Goal: Task Accomplishment & Management: Use online tool/utility

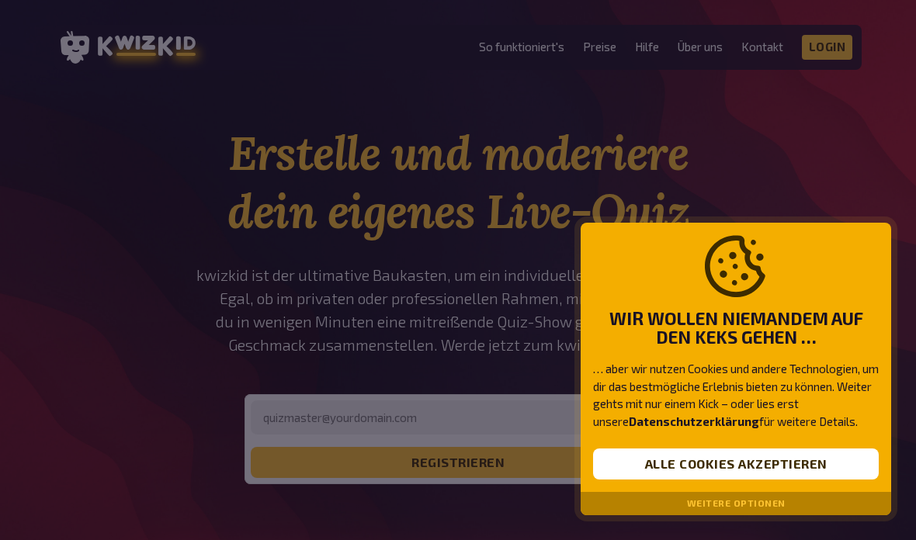
click at [790, 473] on button "Alle Cookies akzeptieren" at bounding box center [736, 464] width 286 height 31
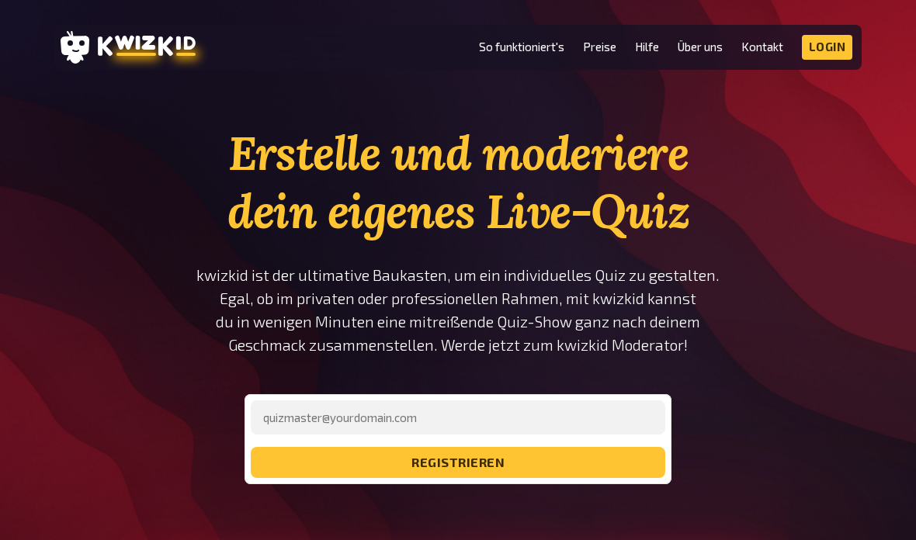
click at [598, 45] on link "Preise" at bounding box center [599, 46] width 33 height 13
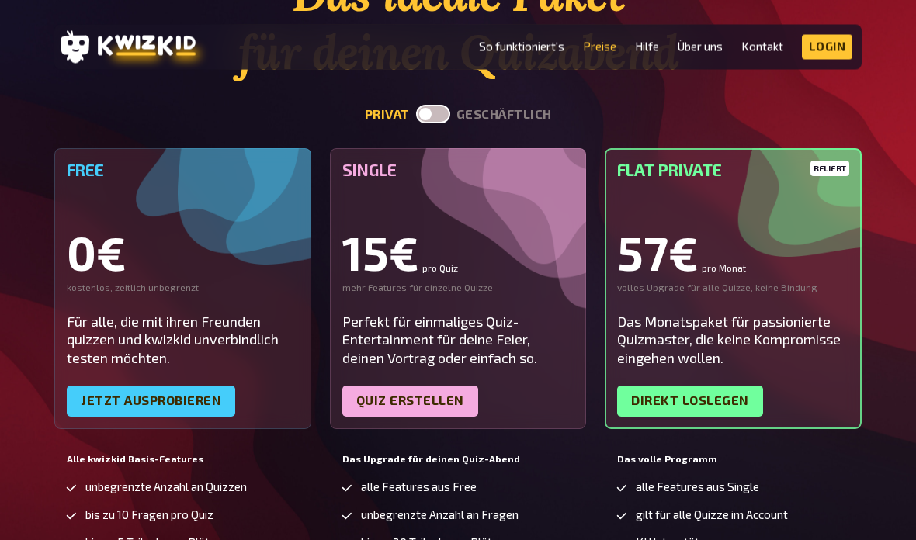
scroll to position [157, 0]
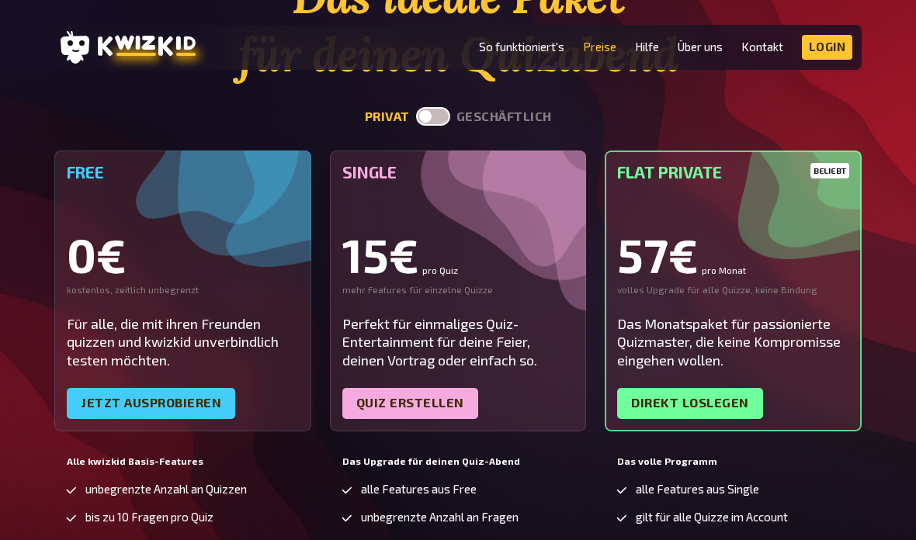
click at [450, 109] on label at bounding box center [433, 116] width 34 height 19
click at [416, 107] on input "checkbox" at bounding box center [415, 106] width 1 height 1
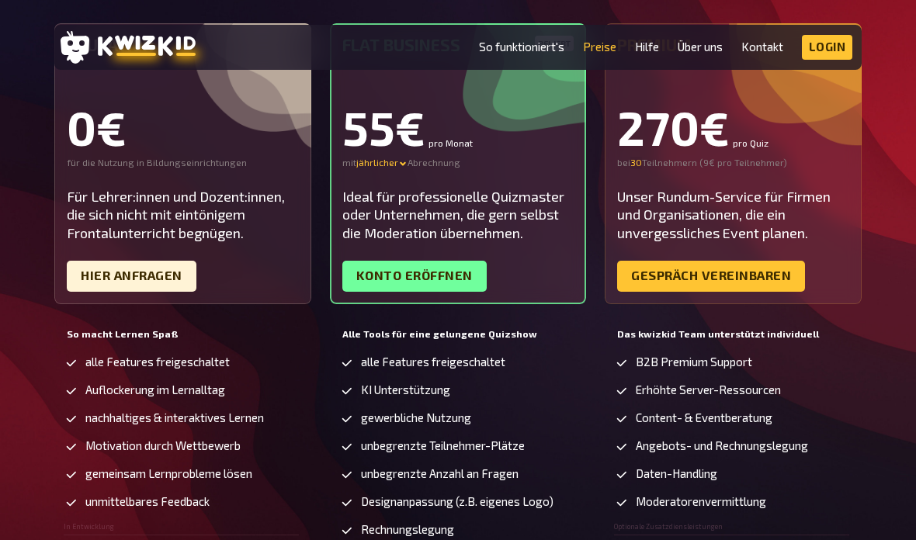
scroll to position [285, 0]
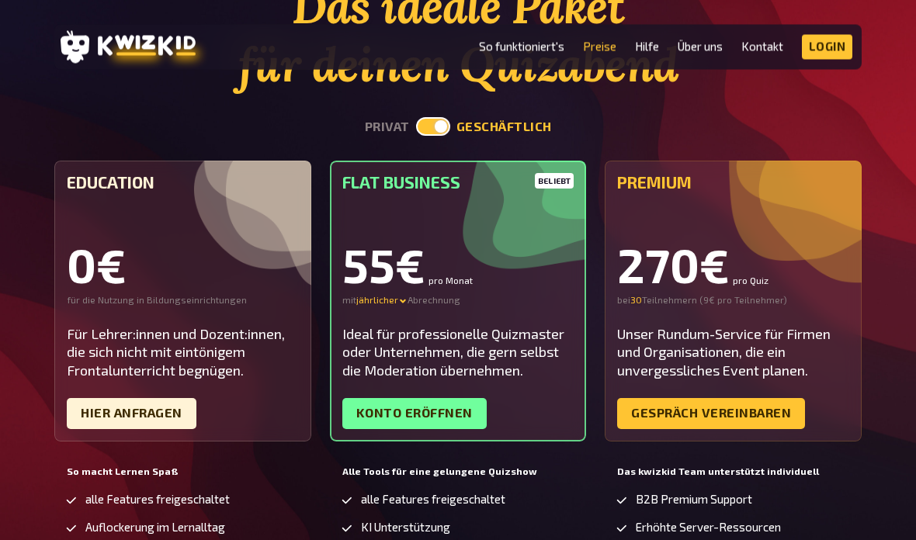
click at [426, 123] on label at bounding box center [433, 127] width 34 height 19
click at [416, 118] on input "checkbox" at bounding box center [415, 117] width 1 height 1
checkbox input "false"
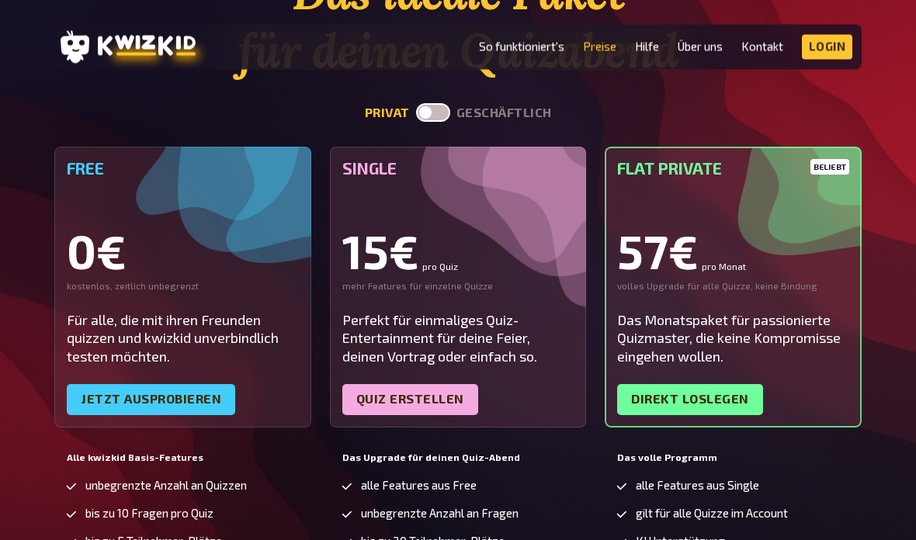
scroll to position [161, 0]
click at [441, 408] on link "Quiz erstellen" at bounding box center [410, 399] width 136 height 31
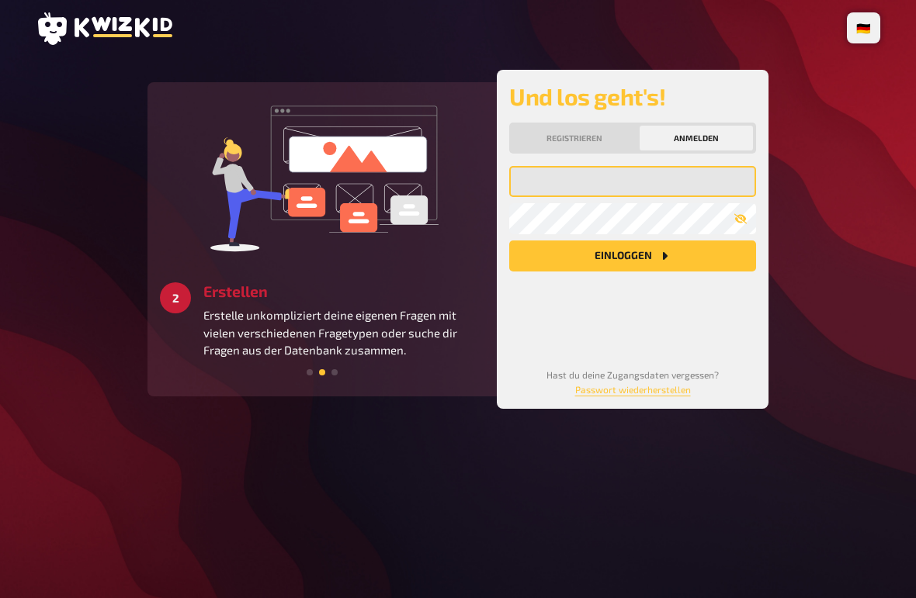
click at [643, 180] on input "email" at bounding box center [632, 181] width 247 height 31
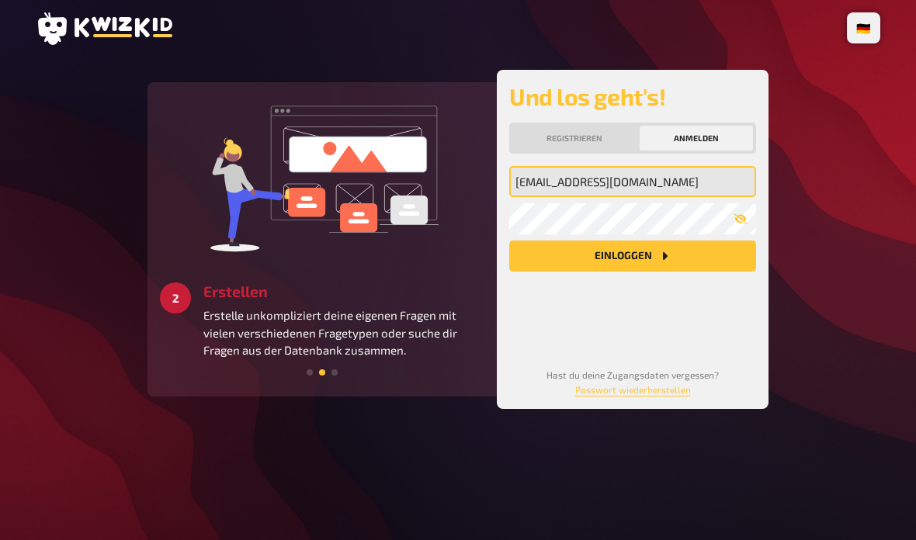
type input "[EMAIL_ADDRESS][DOMAIN_NAME]"
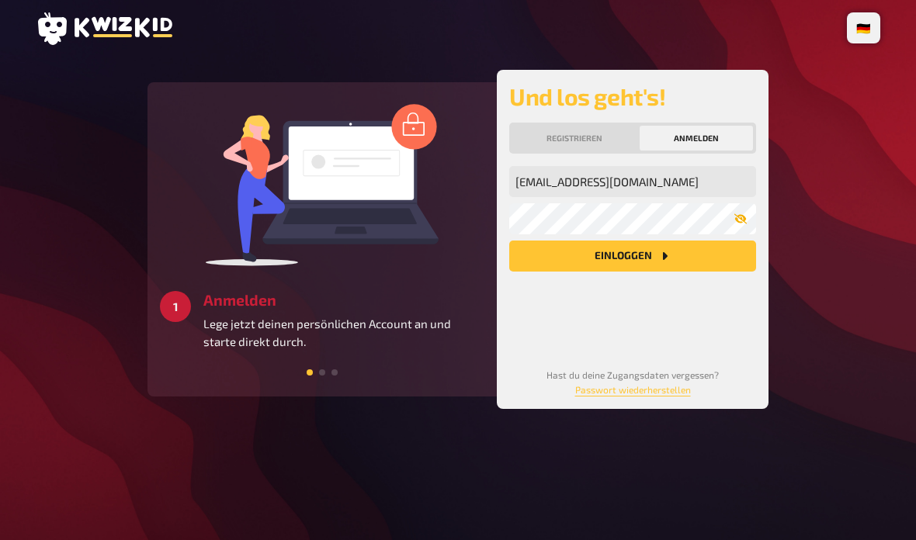
click at [743, 213] on icon "button" at bounding box center [740, 219] width 12 height 12
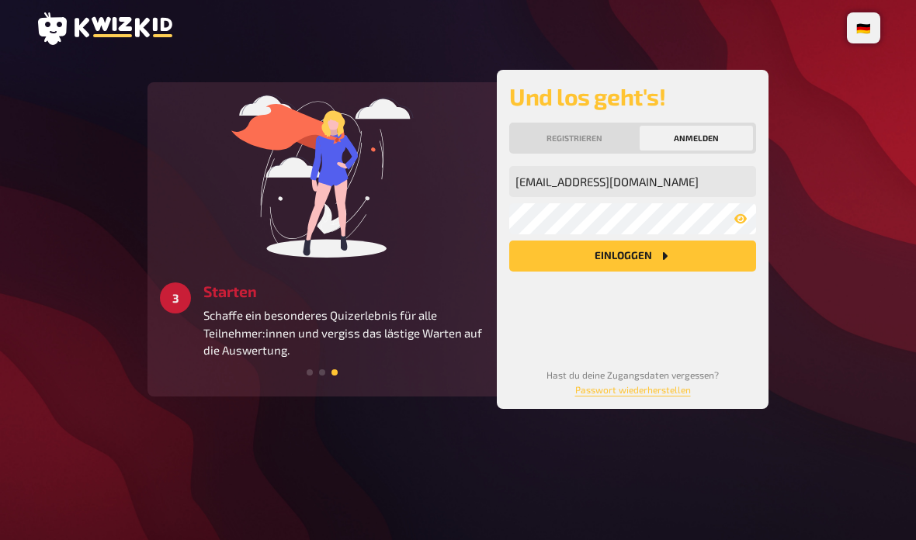
click at [639, 258] on button "Einloggen" at bounding box center [632, 256] width 247 height 31
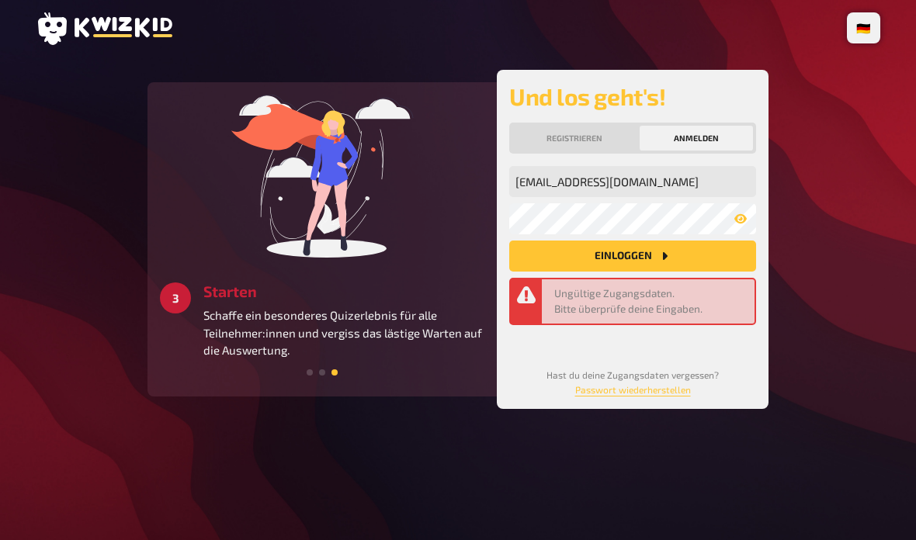
click at [589, 141] on button "Registrieren" at bounding box center [574, 138] width 124 height 25
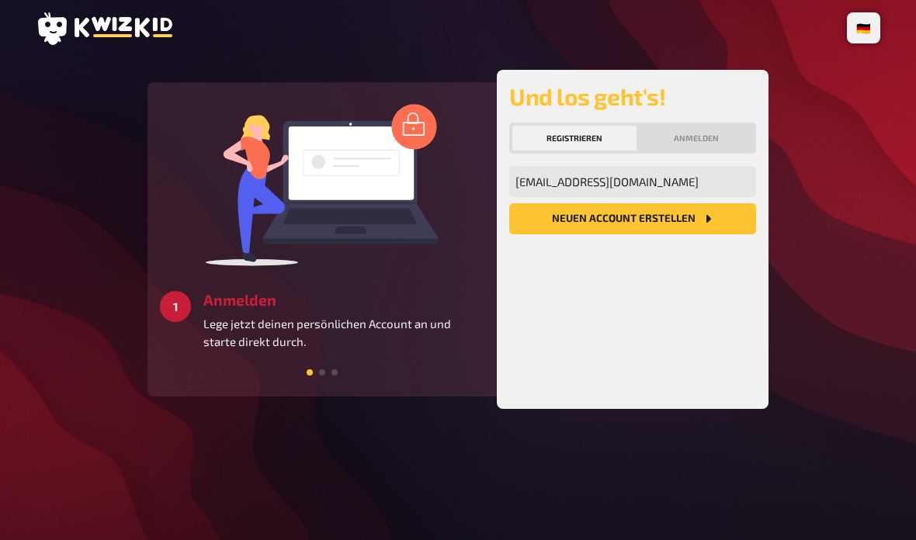
click at [646, 224] on button "Neuen Account Erstellen" at bounding box center [632, 218] width 247 height 31
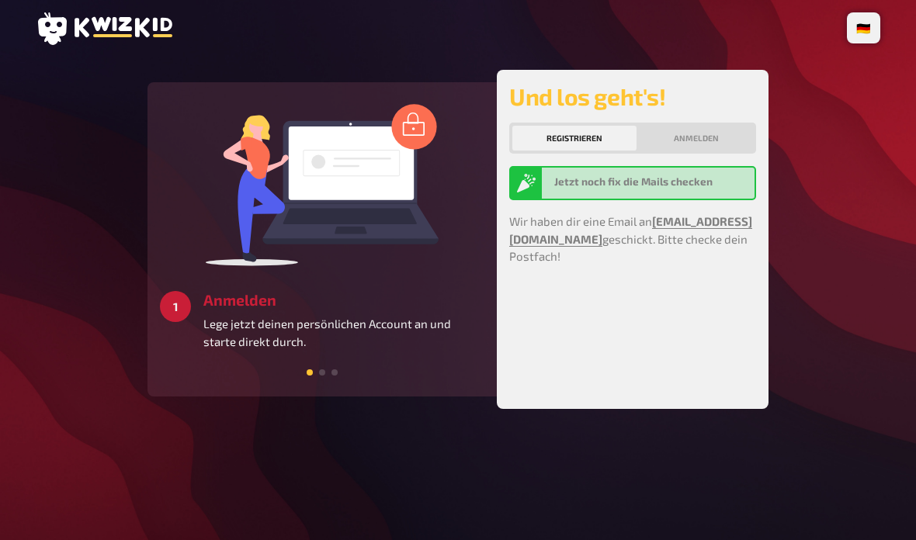
click at [705, 140] on button "Anmelden" at bounding box center [696, 138] width 113 height 25
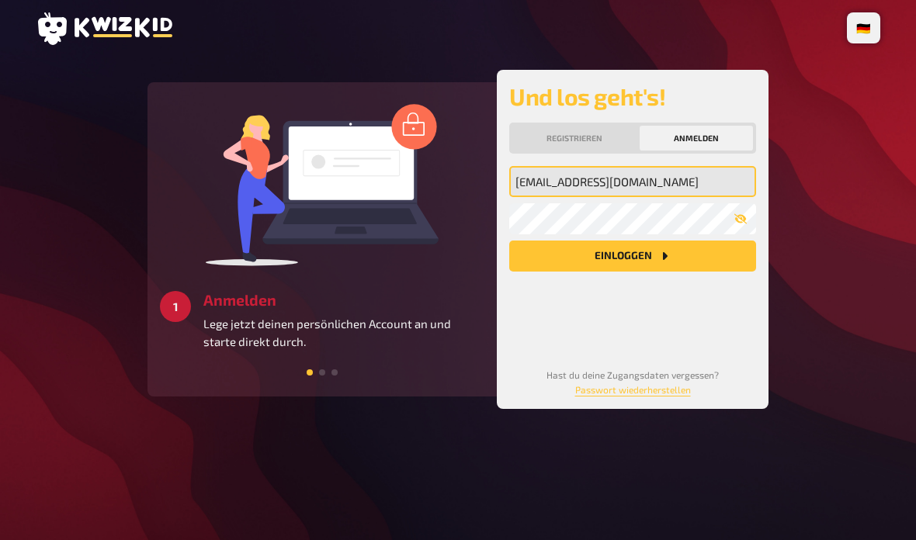
click at [629, 186] on input "[EMAIL_ADDRESS][DOMAIN_NAME]" at bounding box center [632, 181] width 247 height 31
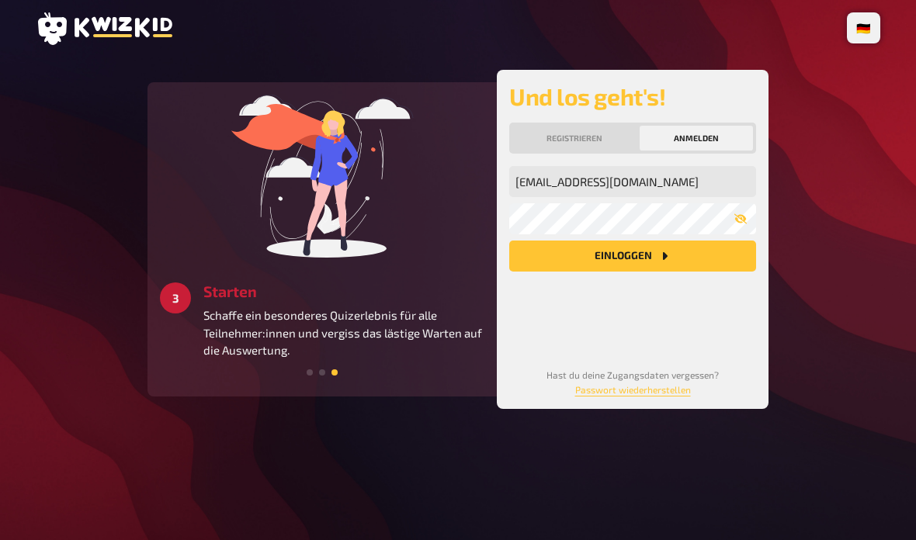
click at [639, 254] on button "Einloggen" at bounding box center [632, 256] width 247 height 31
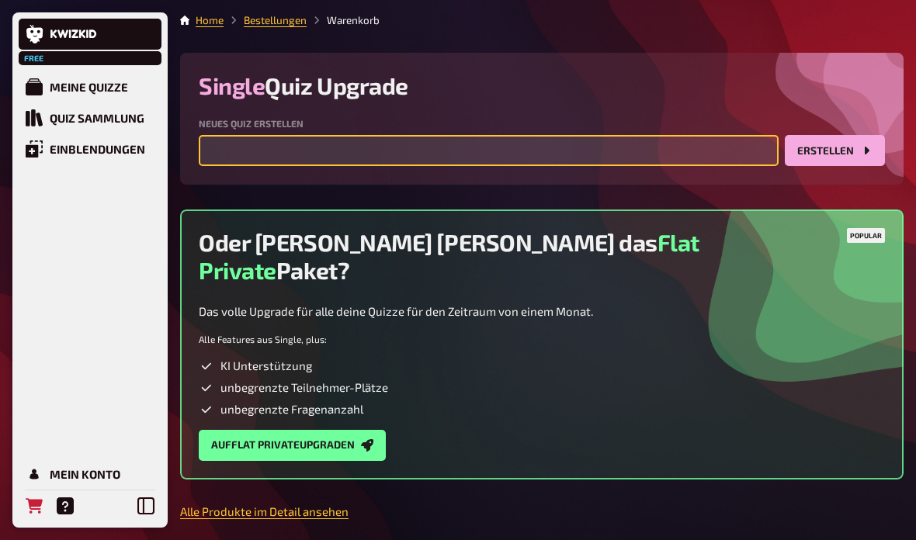
click at [561, 148] on input "text" at bounding box center [489, 150] width 580 height 31
type input "SUVA-Quiz ACDC"
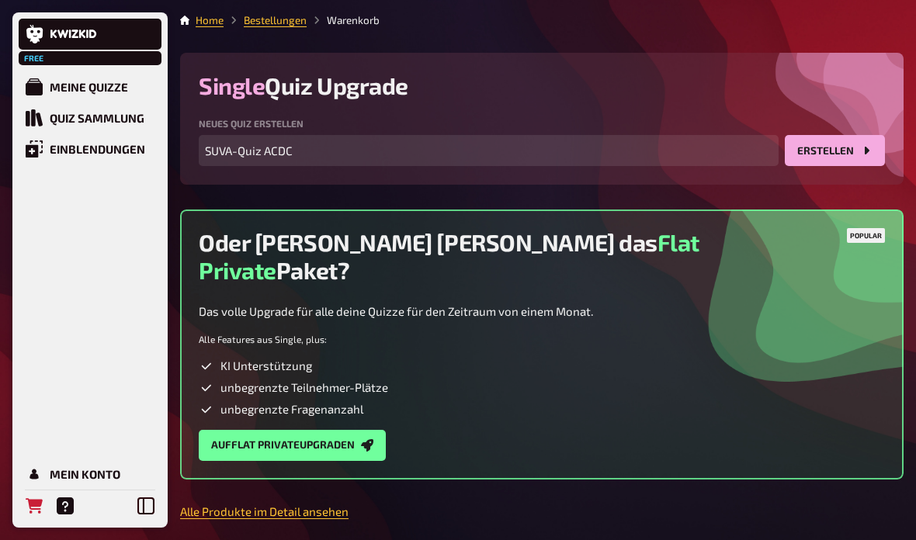
click at [844, 157] on button "Erstellen" at bounding box center [835, 150] width 100 height 31
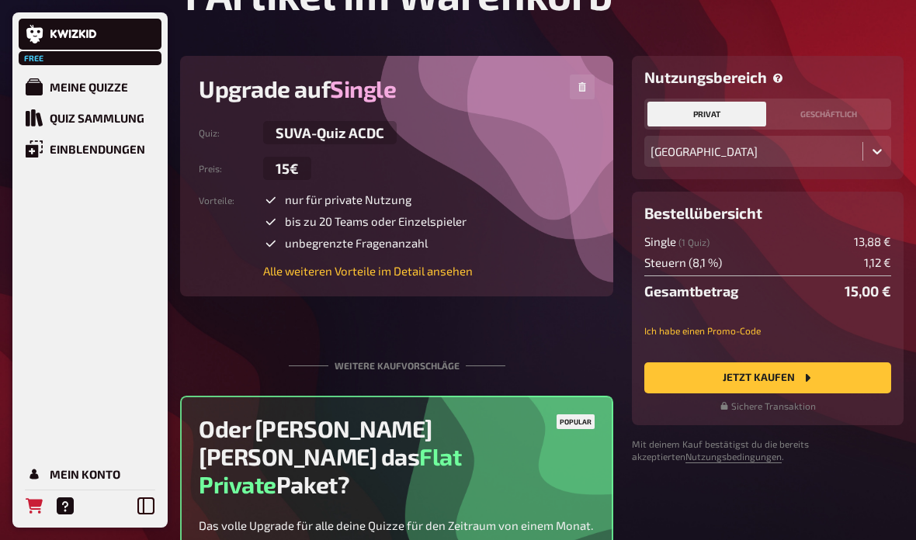
scroll to position [82, 0]
click at [776, 387] on button "Jetzt Kaufen" at bounding box center [767, 378] width 247 height 31
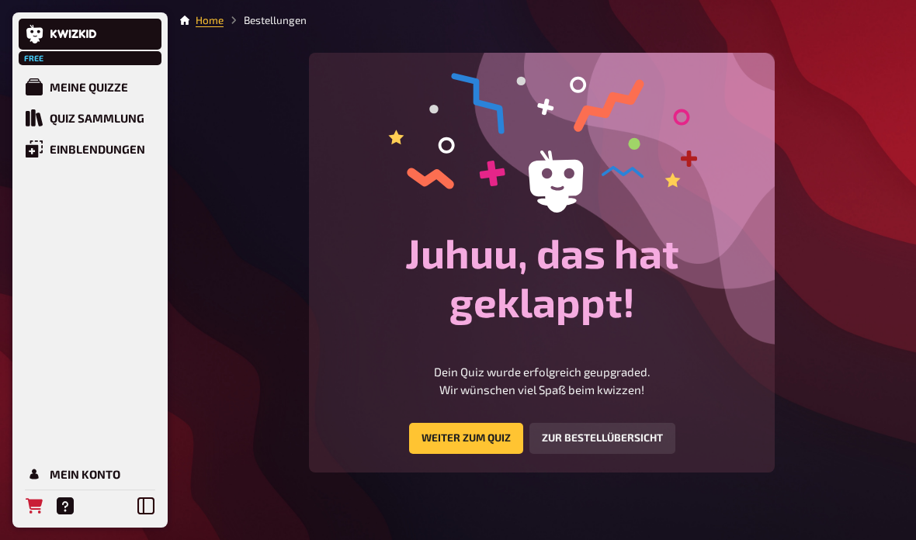
click at [476, 438] on link "Weiter zum Quiz" at bounding box center [466, 438] width 114 height 31
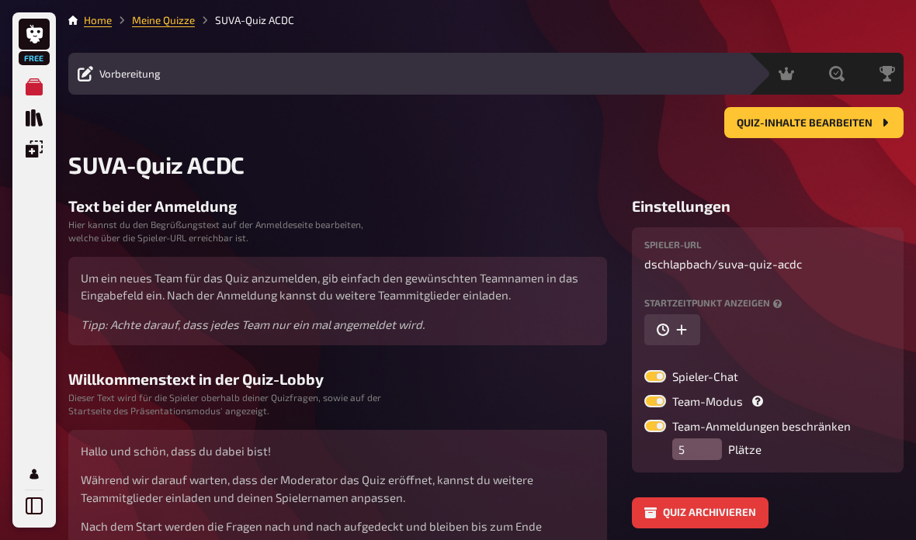
click at [798, 125] on span "Quiz-Inhalte bearbeiten" at bounding box center [805, 123] width 136 height 11
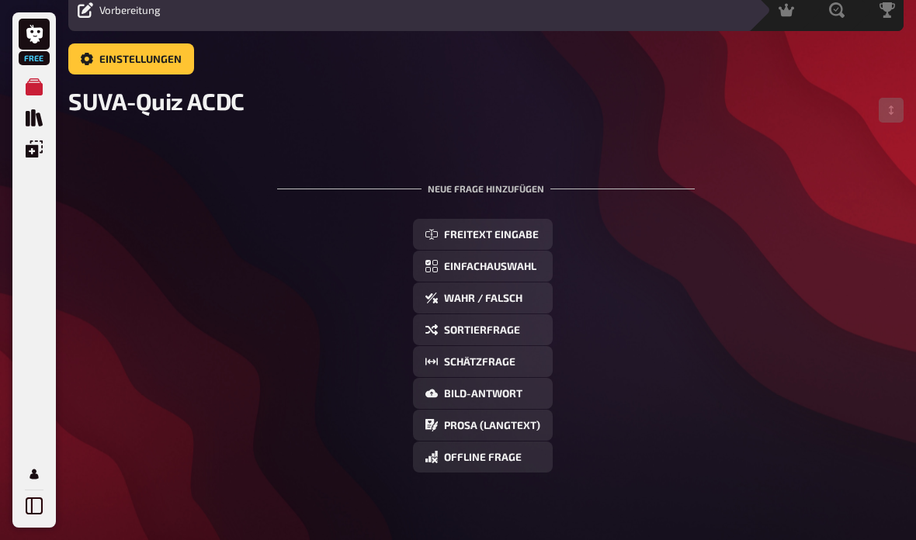
scroll to position [97, 0]
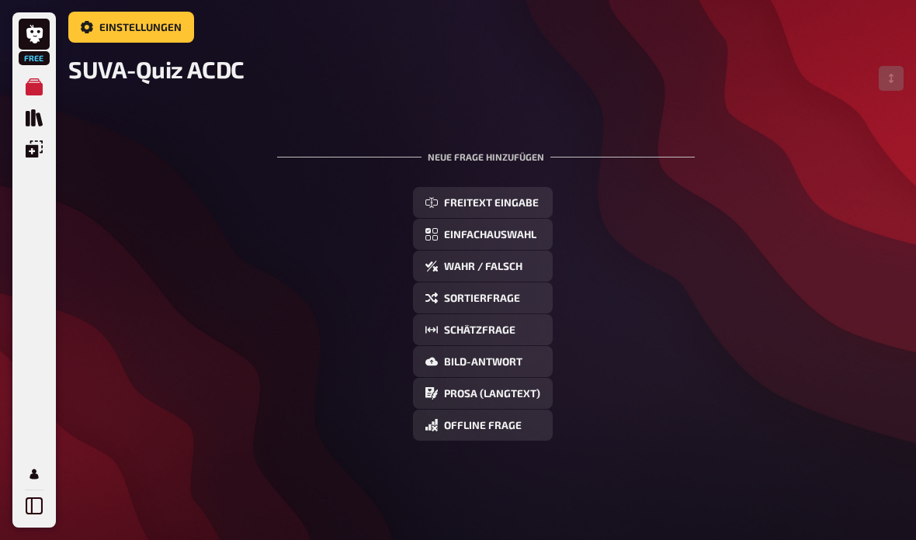
click at [491, 237] on span "Einfachauswahl" at bounding box center [490, 235] width 92 height 11
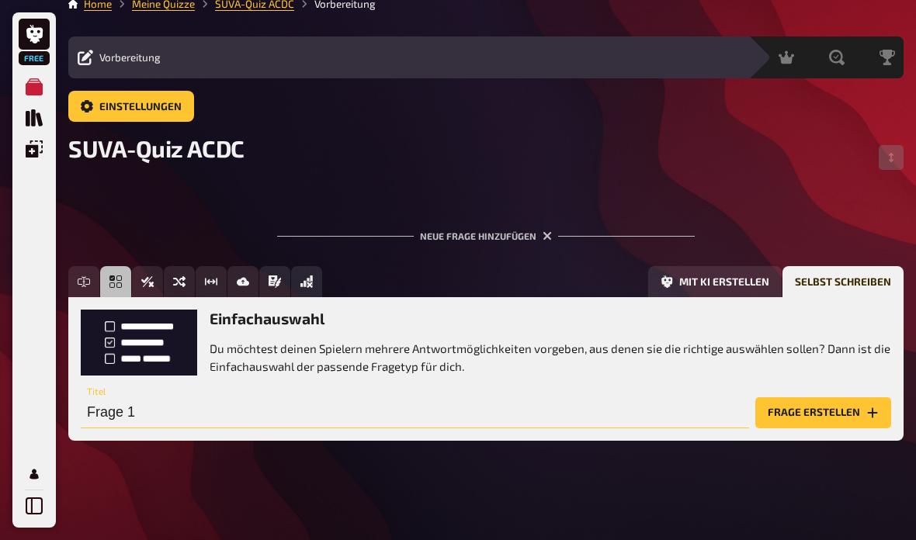
click at [473, 397] on input "Frage 1" at bounding box center [415, 412] width 668 height 31
type input "k"
type input "Sind alle Betriebe bei der SUVA versichert?"
click at [830, 397] on button "Frage erstellen" at bounding box center [823, 412] width 136 height 31
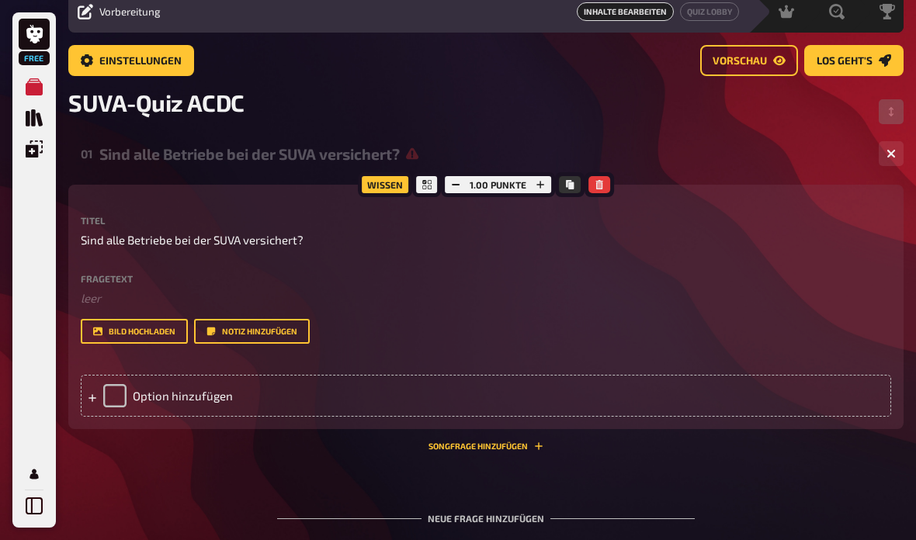
click at [218, 388] on div "Option hinzufügen" at bounding box center [486, 396] width 810 height 42
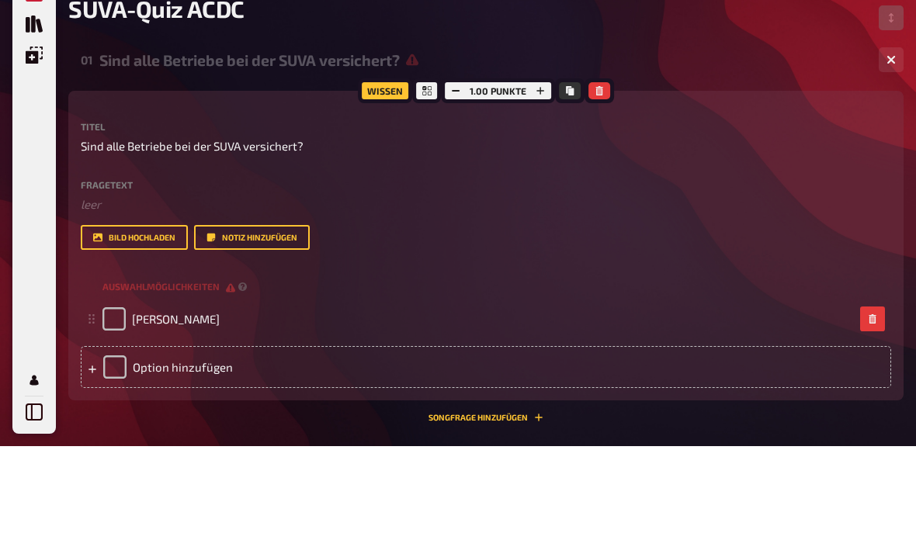
click at [258, 440] on div "Option hinzufügen" at bounding box center [486, 461] width 810 height 42
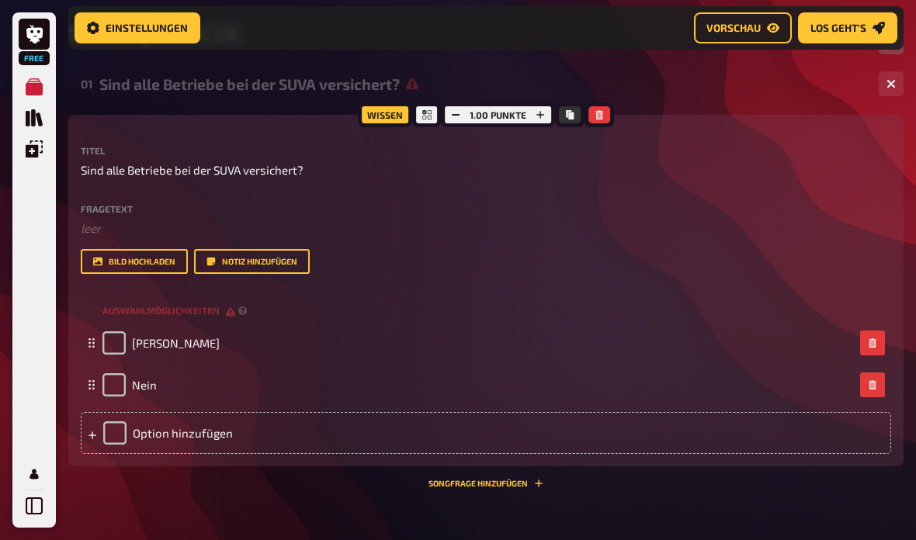
scroll to position [144, 0]
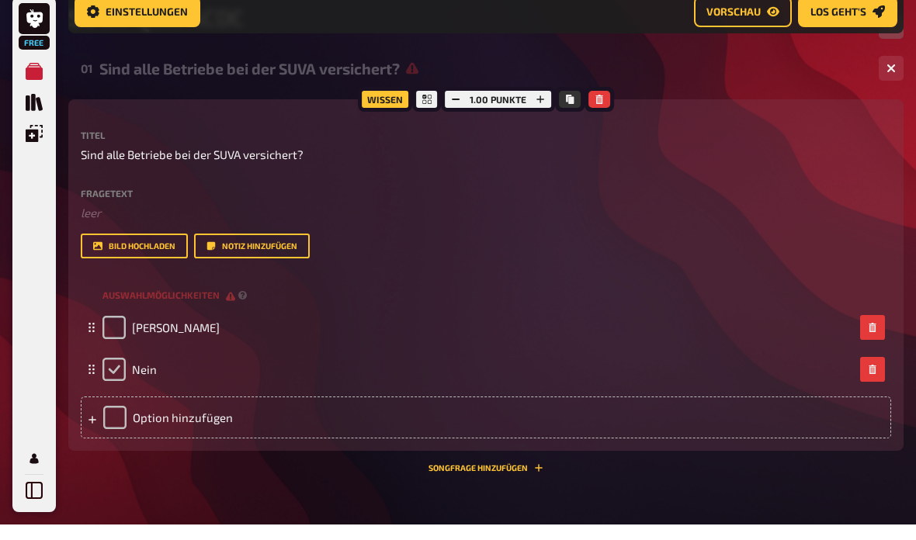
click at [119, 374] on input "checkbox" at bounding box center [113, 385] width 23 height 23
checkbox input "true"
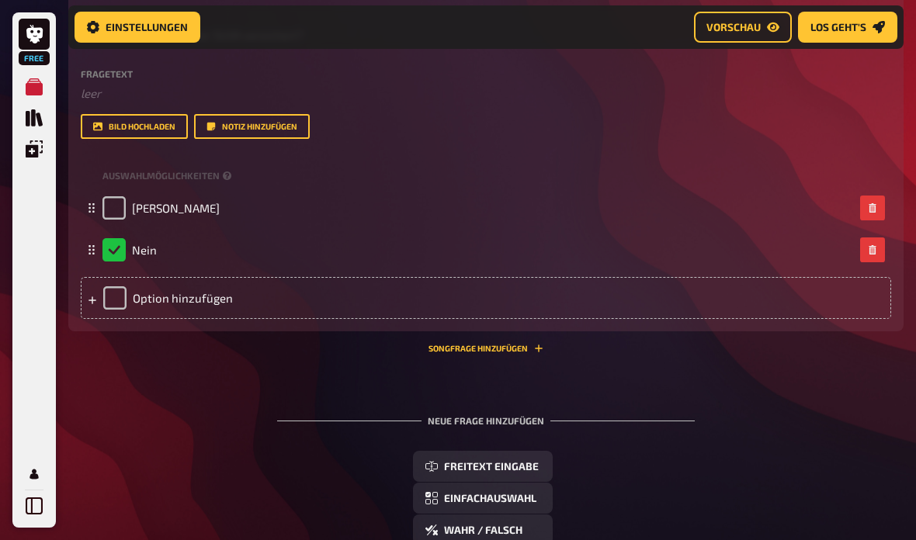
scroll to position [279, 0]
click at [504, 472] on button "Freitext Eingabe" at bounding box center [483, 466] width 140 height 31
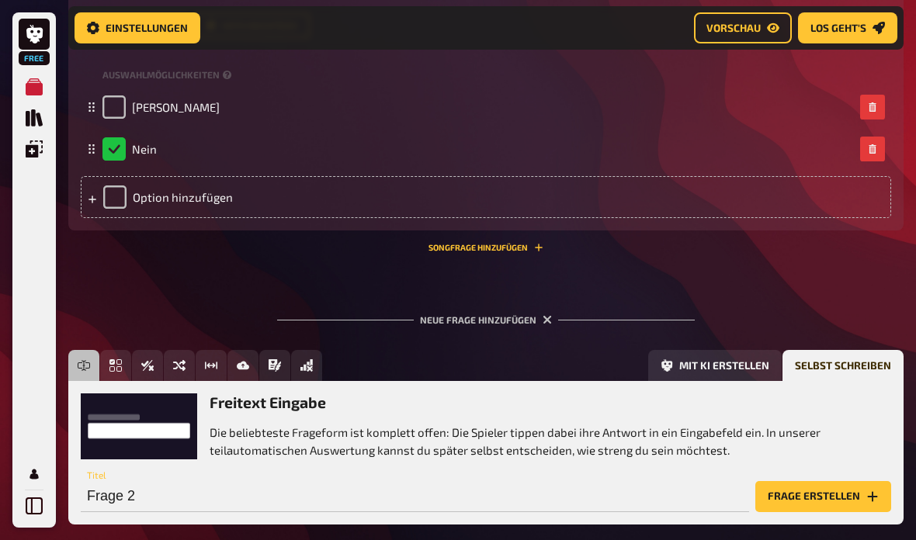
scroll to position [402, 0]
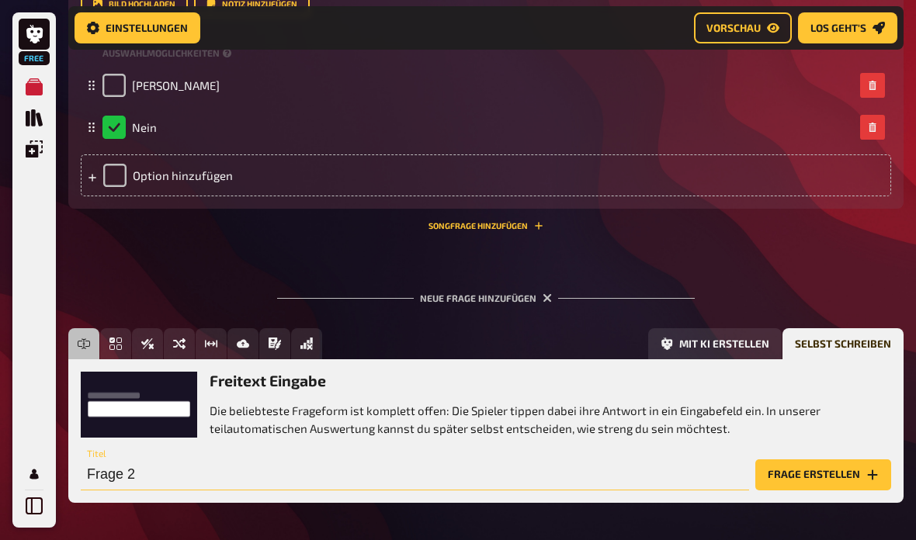
click at [169, 477] on input "Frage 2" at bounding box center [415, 474] width 668 height 31
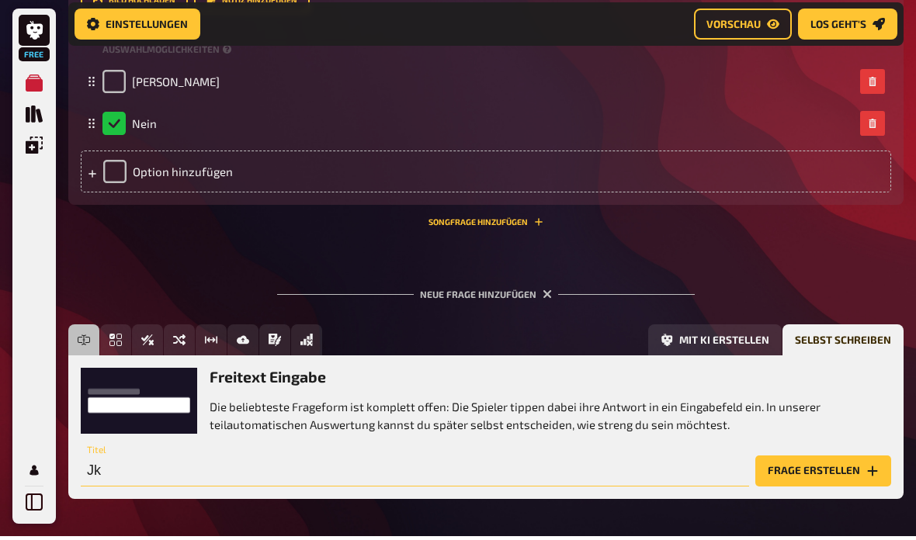
type input "J"
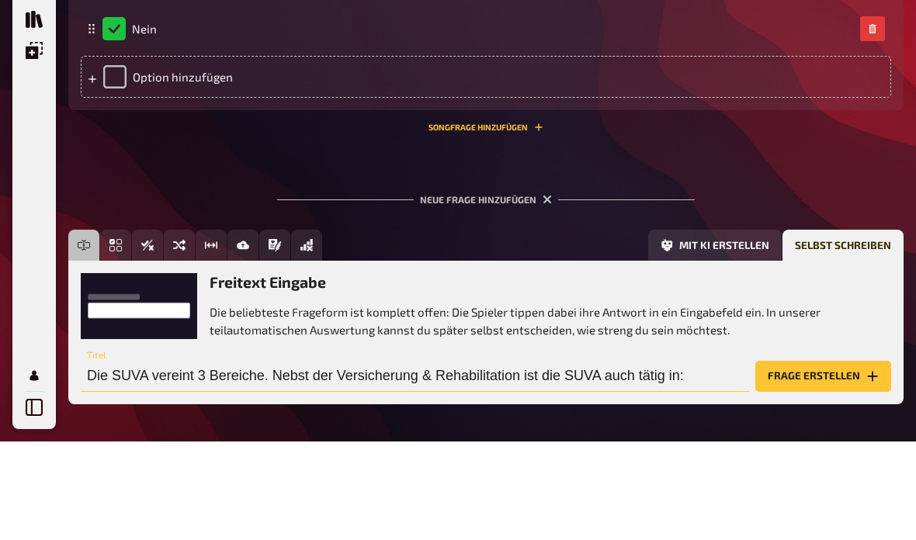
scroll to position [464, 0]
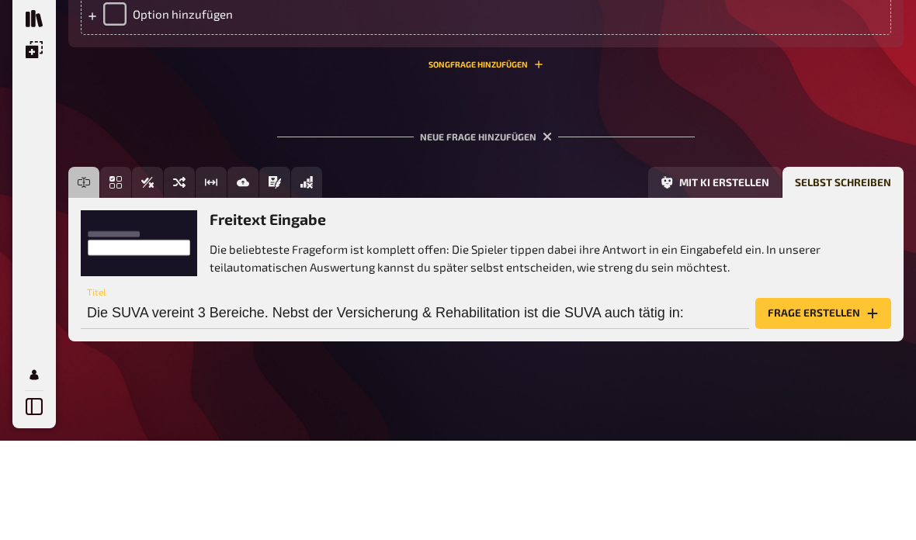
type input "Die SUVA vereint 3 Bereiche. Nebst der Versicherung & Rehabilitation ist die SU…"
click at [829, 397] on button "Frage erstellen" at bounding box center [823, 412] width 136 height 31
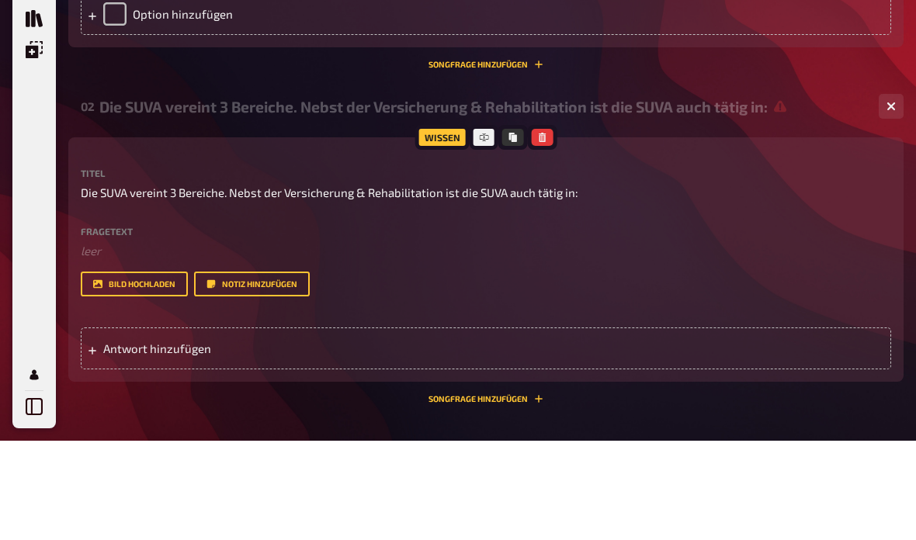
scroll to position [563, 0]
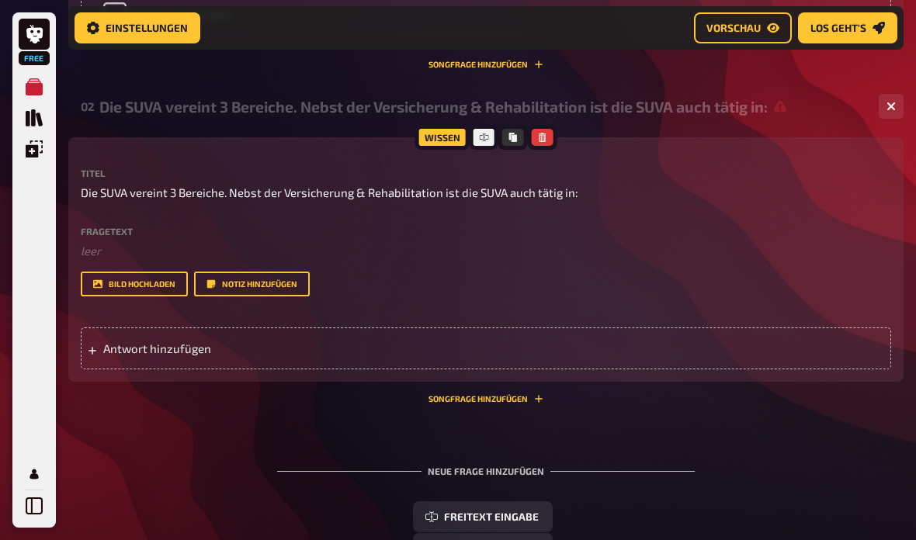
click at [197, 347] on span "Antwort hinzufügen" at bounding box center [222, 348] width 239 height 14
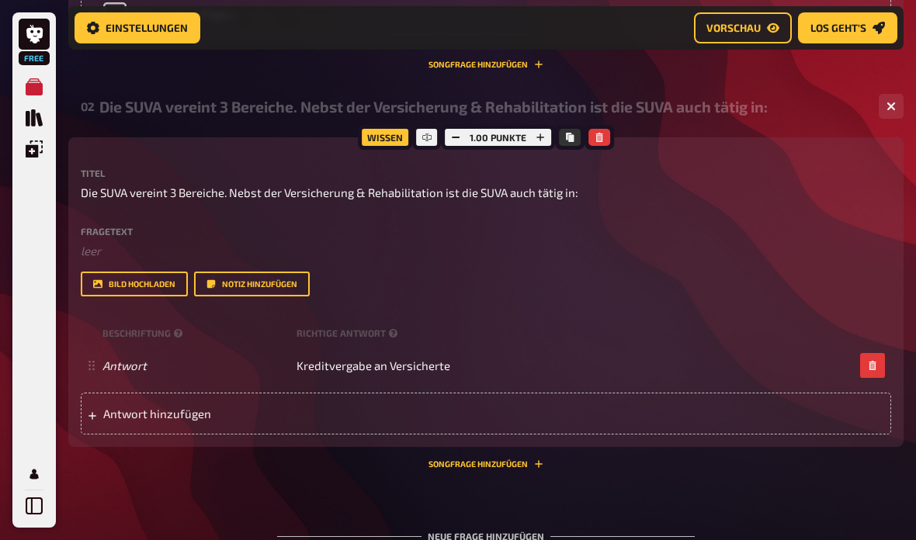
click at [360, 402] on div "Antwort hinzufügen" at bounding box center [486, 414] width 810 height 42
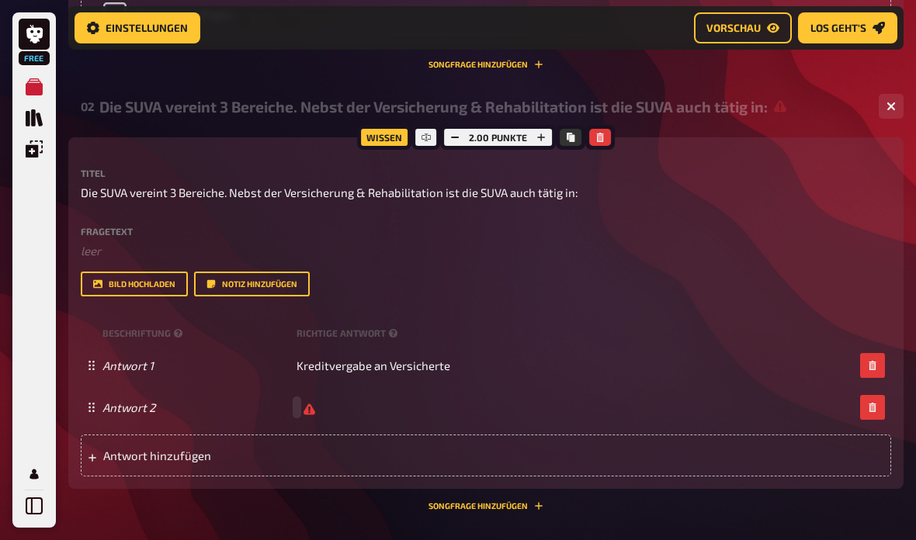
scroll to position [650, 0]
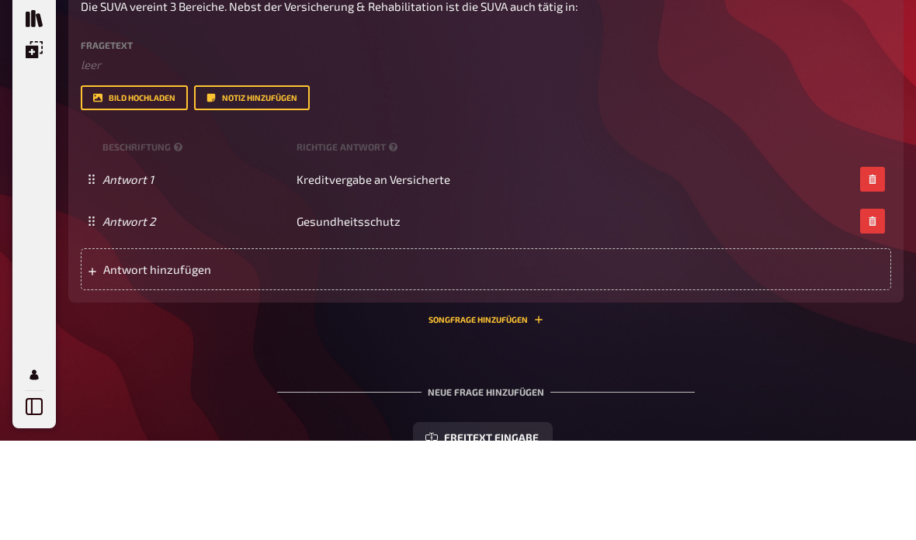
click at [361, 348] on div "Antwort hinzufügen" at bounding box center [486, 369] width 810 height 42
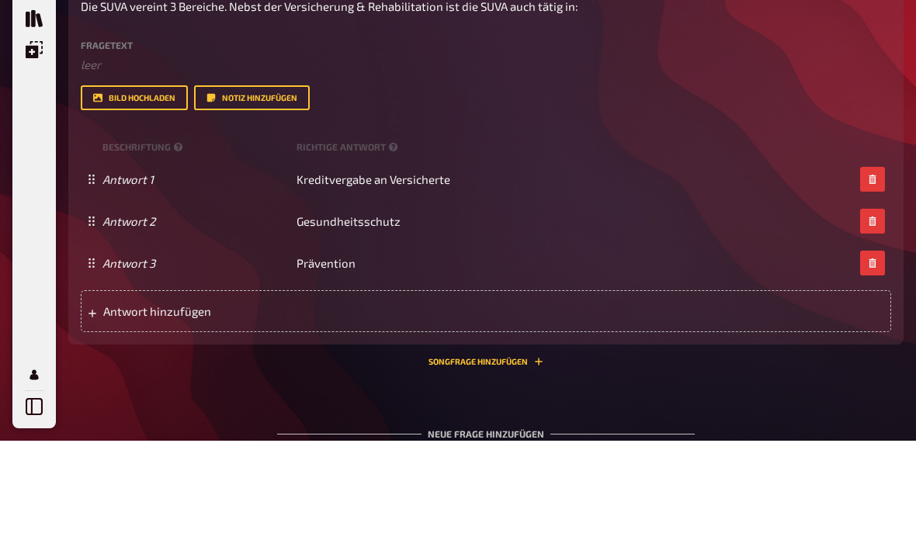
click at [404, 314] on div "Antwort 2 Gesundheitsschutz" at bounding box center [477, 321] width 751 height 14
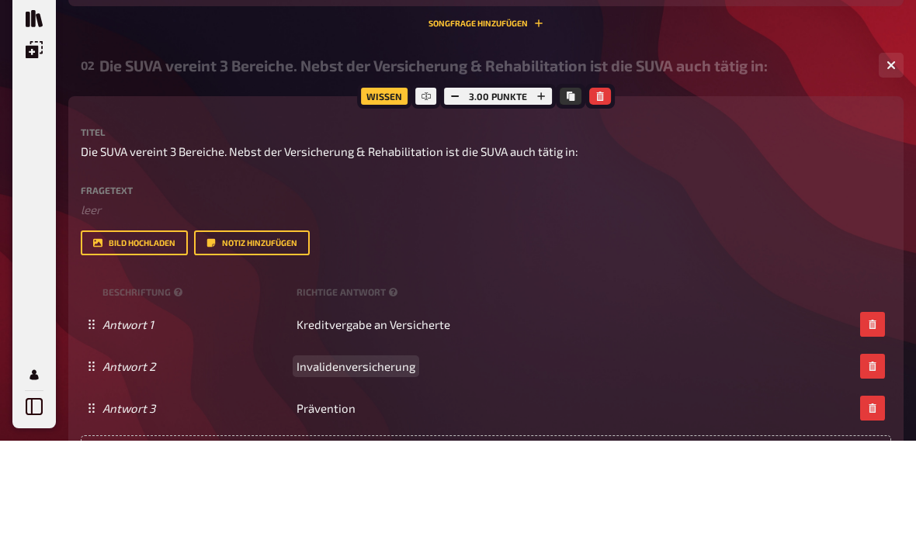
scroll to position [542, 0]
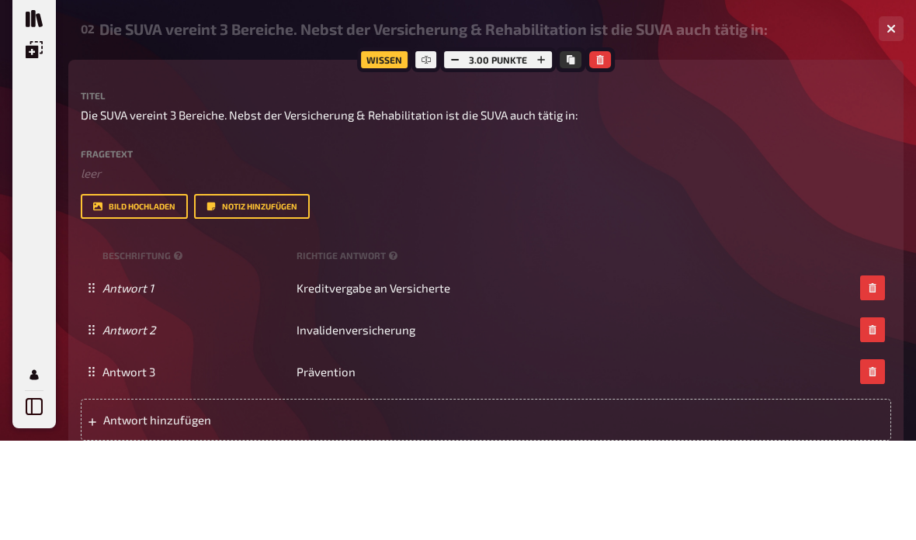
click at [371, 343] on div "Beschriftung Richtige Antwort" at bounding box center [486, 354] width 810 height 23
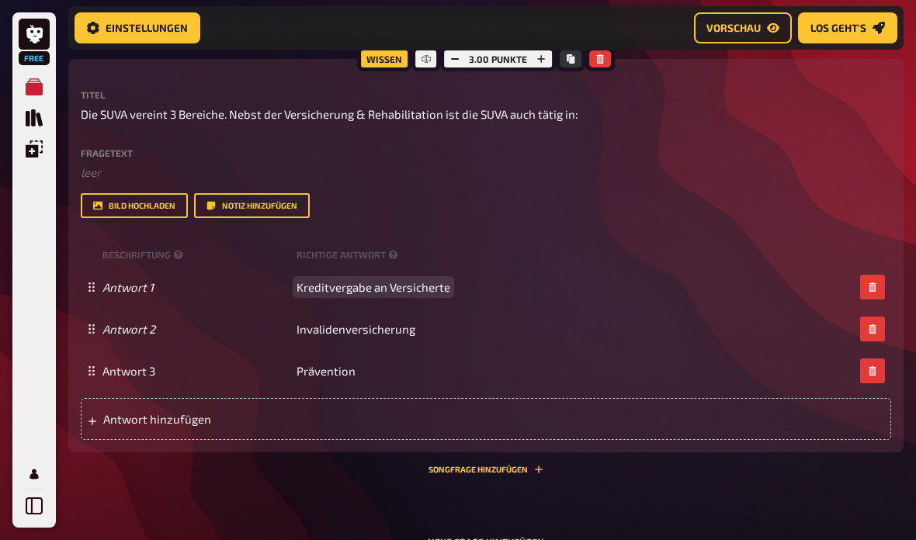
click at [400, 280] on span "Kreditvergabe an Versicherte" at bounding box center [373, 287] width 154 height 14
click at [395, 254] on icon at bounding box center [393, 255] width 9 height 9
click at [199, 282] on span "Antwort 1" at bounding box center [196, 287] width 188 height 14
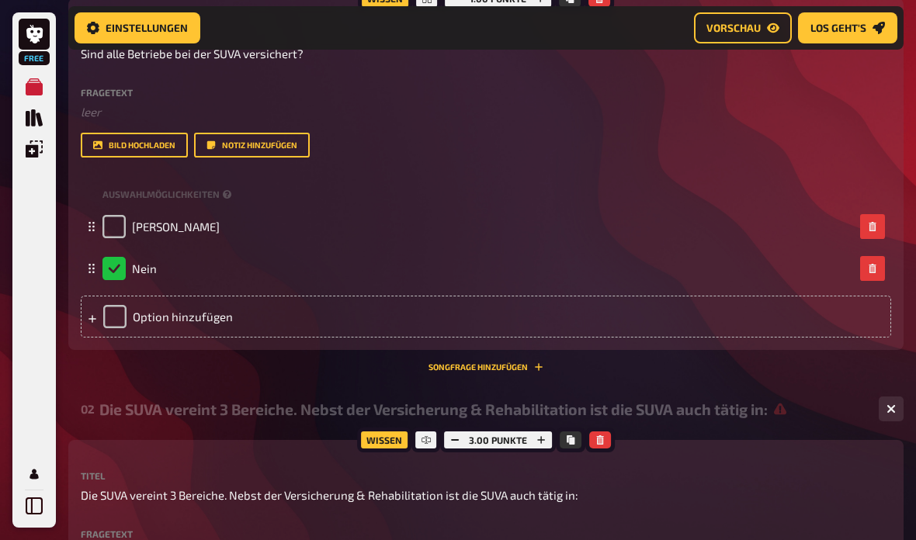
scroll to position [259, 0]
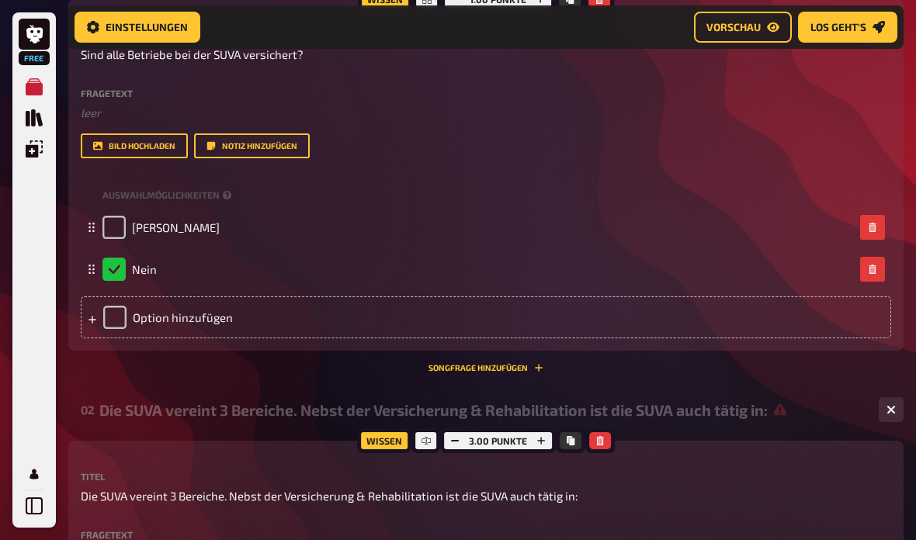
click at [234, 192] on div "Auswahlmöglichkeiten" at bounding box center [486, 195] width 810 height 23
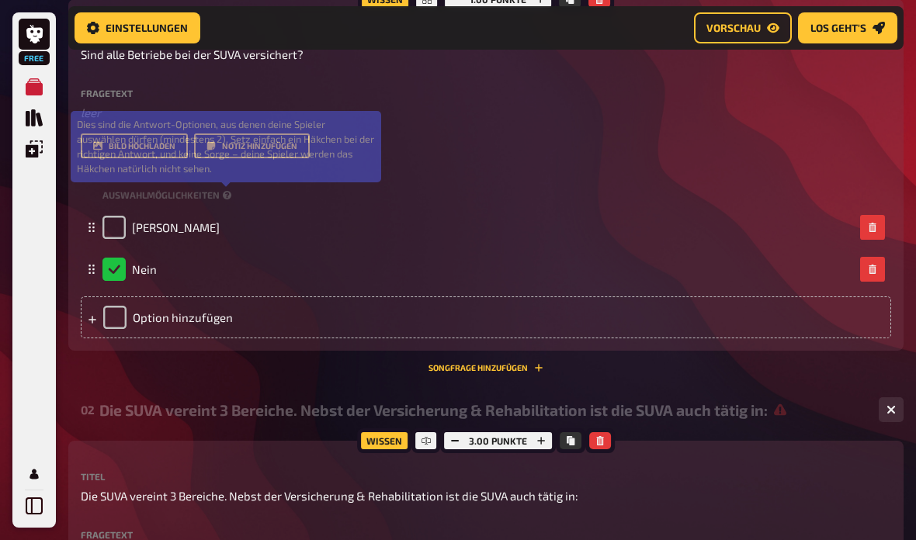
click at [229, 191] on icon at bounding box center [227, 195] width 9 height 9
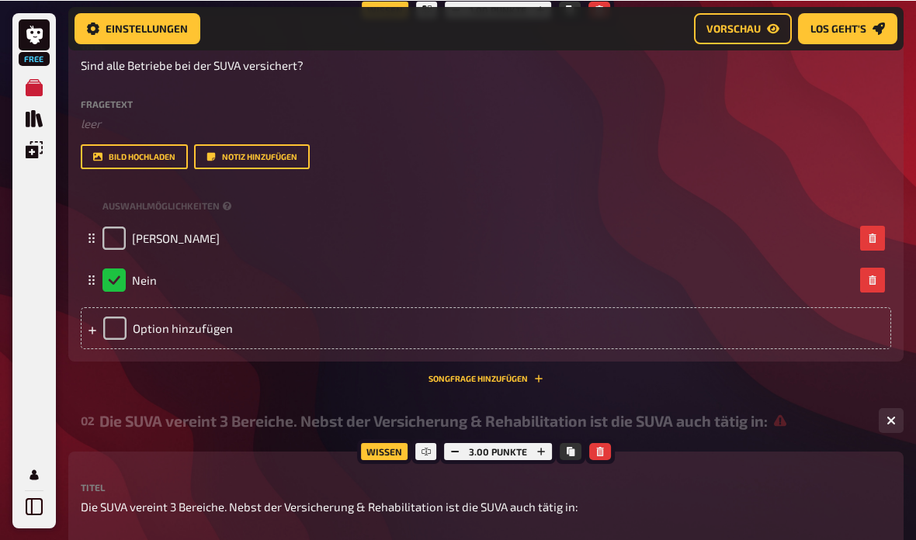
scroll to position [249, 0]
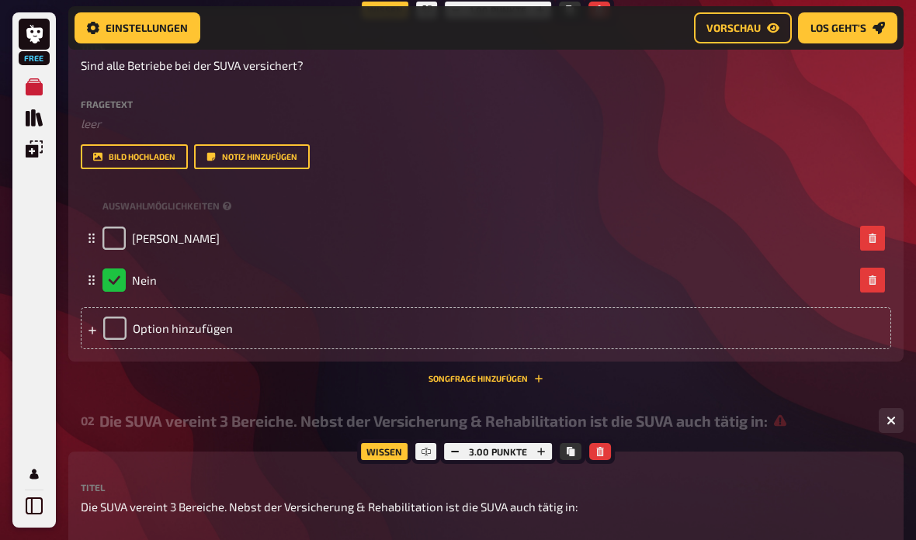
click at [360, 253] on div "JA" at bounding box center [486, 238] width 810 height 42
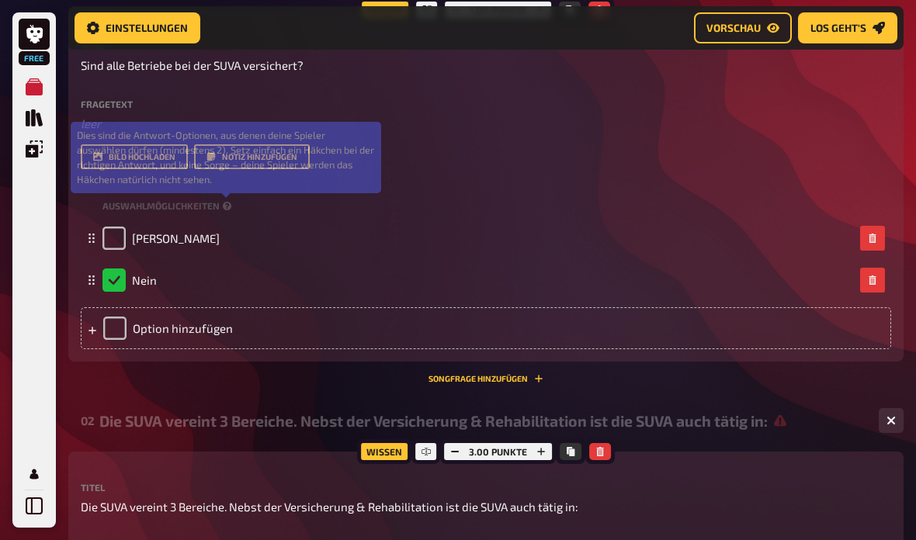
click at [227, 210] on icon at bounding box center [227, 206] width 9 height 9
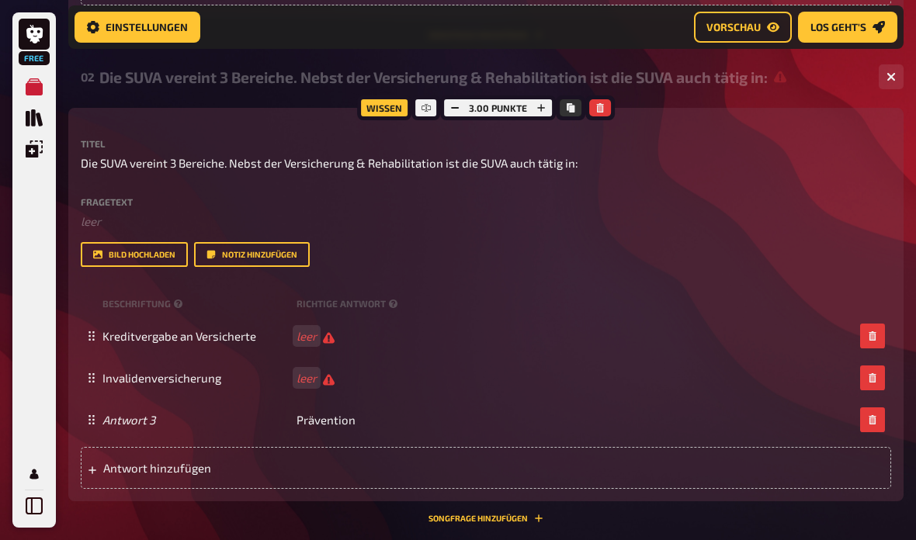
scroll to position [593, 0]
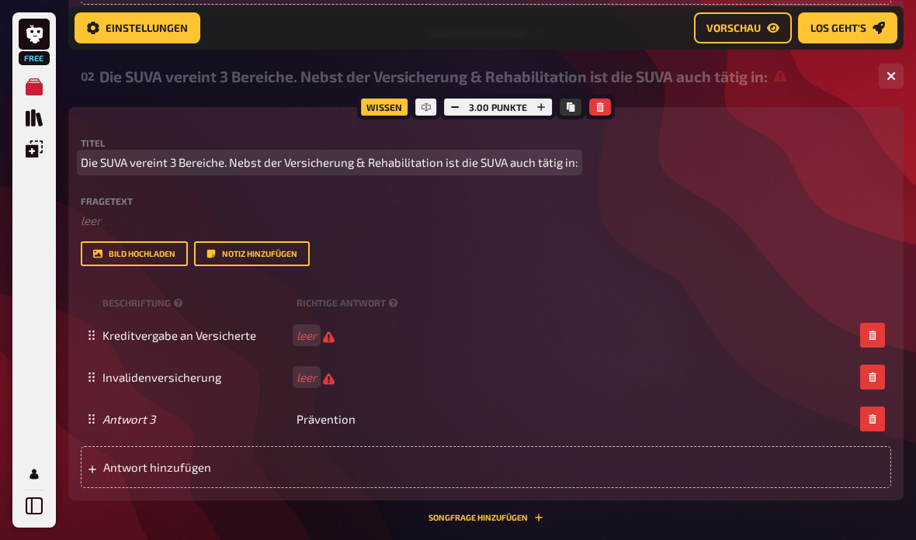
click at [232, 154] on span "Die SUVA vereint 3 Bereiche. Nebst der Versicherung & Rehabilitation ist die SU…" at bounding box center [329, 163] width 497 height 18
click at [207, 165] on span "Die SUVA vereint 3 Bereiche. Nebst der Versicherung & Rehabilitation ist die SU…" at bounding box center [329, 163] width 497 height 18
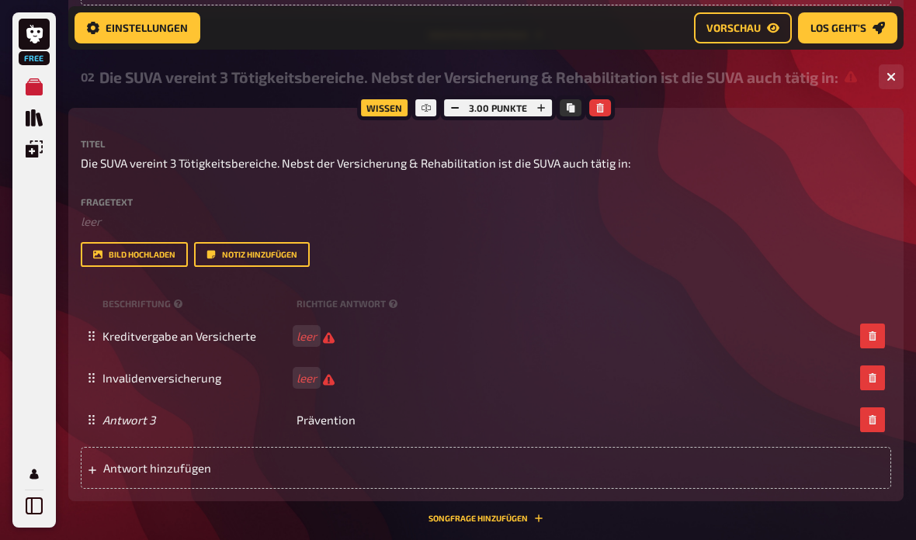
click at [740, 25] on span "Vorschau" at bounding box center [733, 28] width 54 height 11
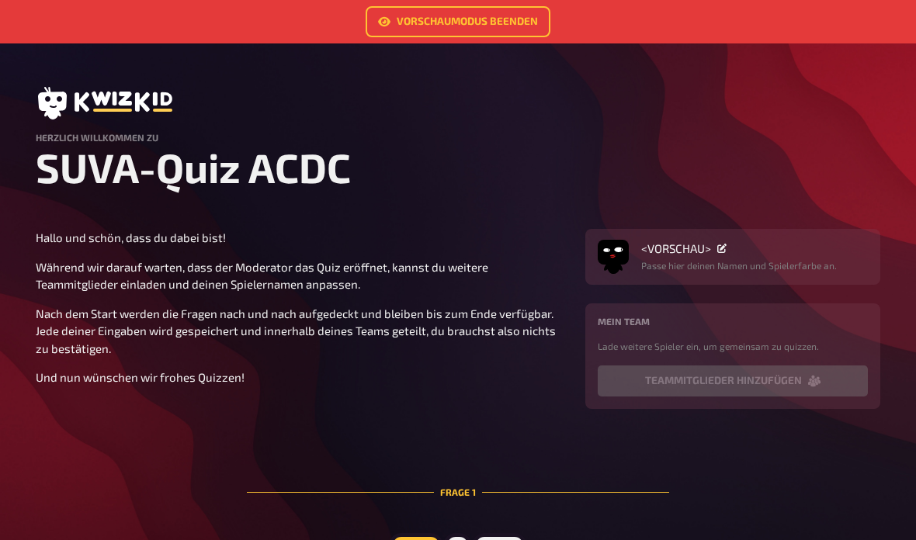
click at [466, 18] on link "Vorschaumodus beenden" at bounding box center [458, 21] width 185 height 31
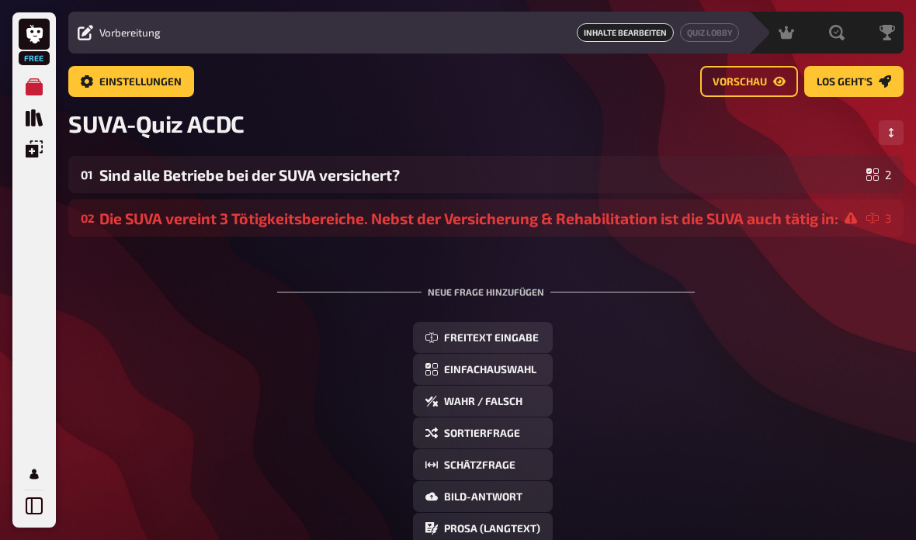
scroll to position [27, 0]
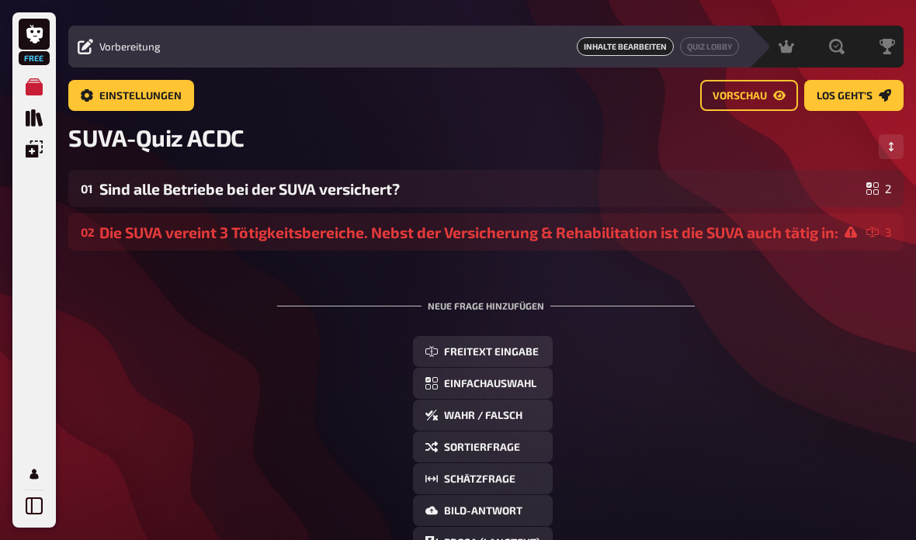
click at [384, 184] on div "Sind alle Betriebe bei der SUVA versichert?" at bounding box center [479, 189] width 761 height 18
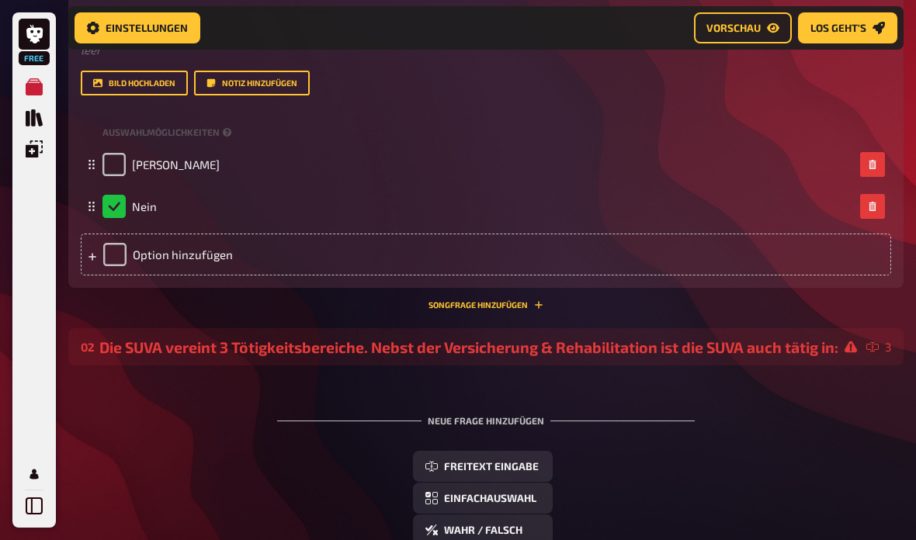
scroll to position [328, 0]
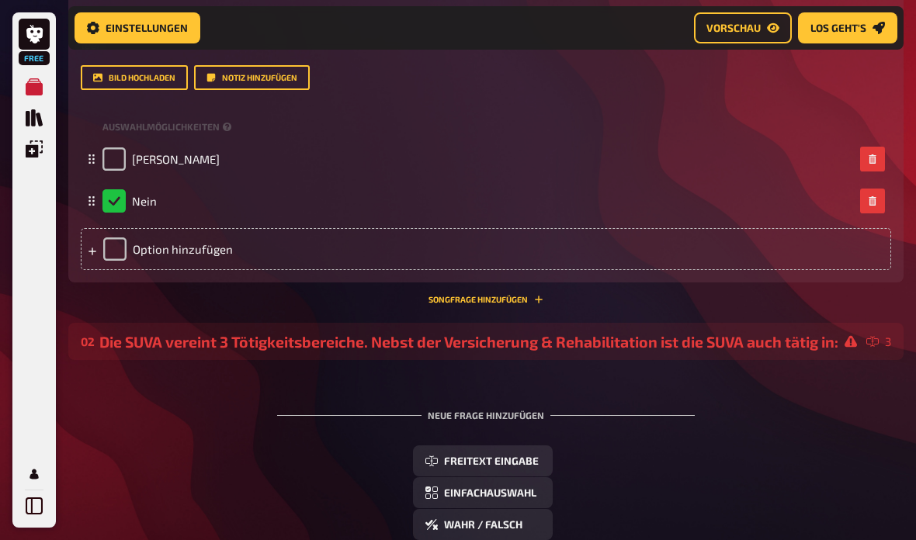
click at [518, 343] on div "Die SUVA vereint 3 Tötigkeitsbereiche. Nebst der Versicherung & Rehabilitation …" at bounding box center [479, 342] width 761 height 18
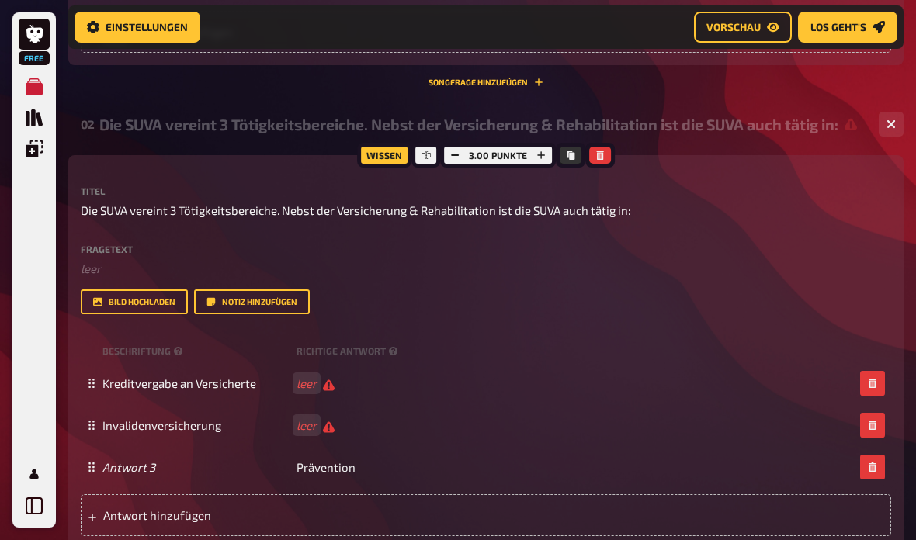
scroll to position [551, 0]
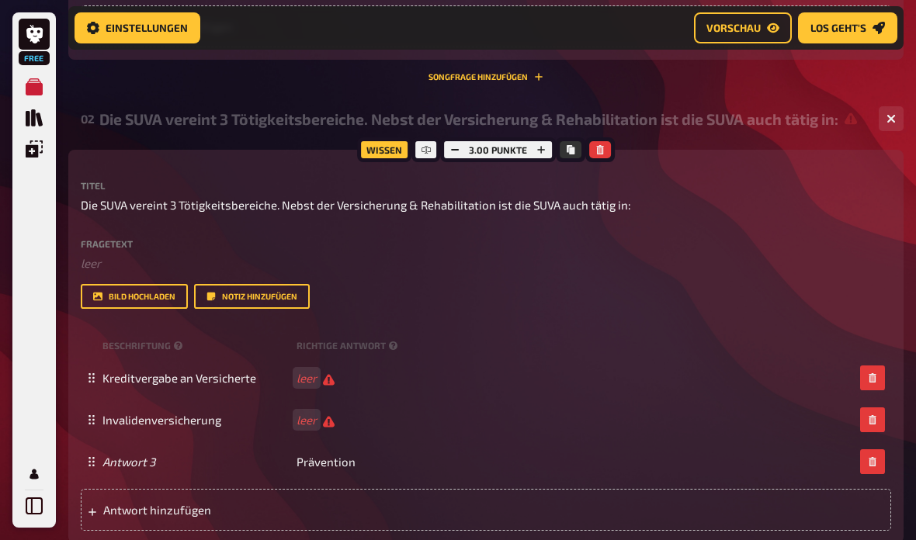
click at [393, 339] on small "Richtige Antwort" at bounding box center [348, 345] width 104 height 13
click at [395, 335] on div "Beschriftung Richtige Antwort" at bounding box center [486, 345] width 810 height 23
click at [393, 339] on small "Richtige Antwort" at bounding box center [348, 345] width 104 height 13
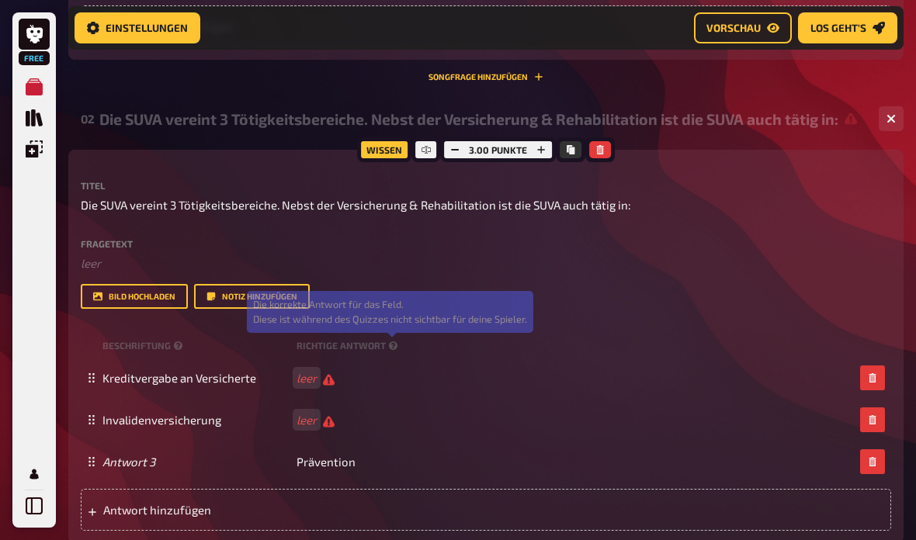
click at [394, 341] on icon at bounding box center [393, 345] width 9 height 9
click at [176, 345] on icon at bounding box center [178, 345] width 9 height 9
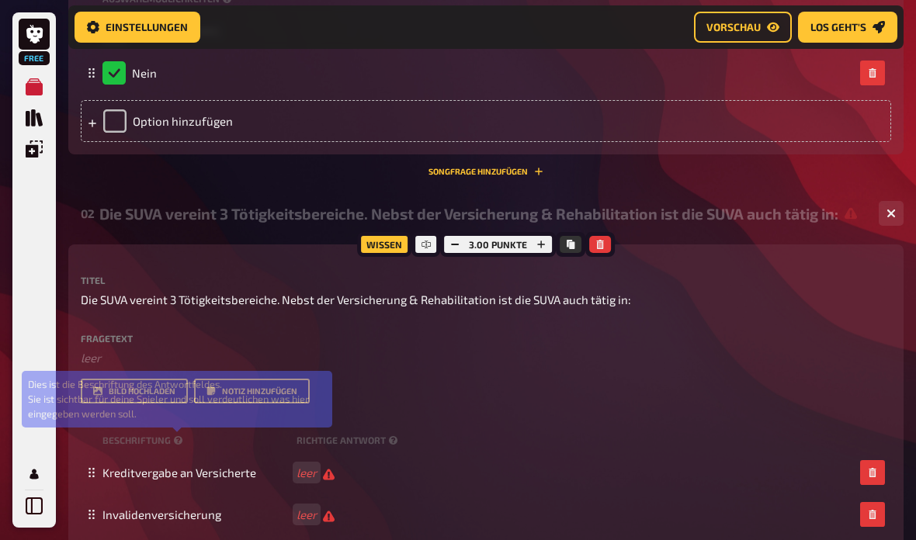
scroll to position [456, 0]
click at [390, 244] on div "Wissen" at bounding box center [384, 244] width 54 height 25
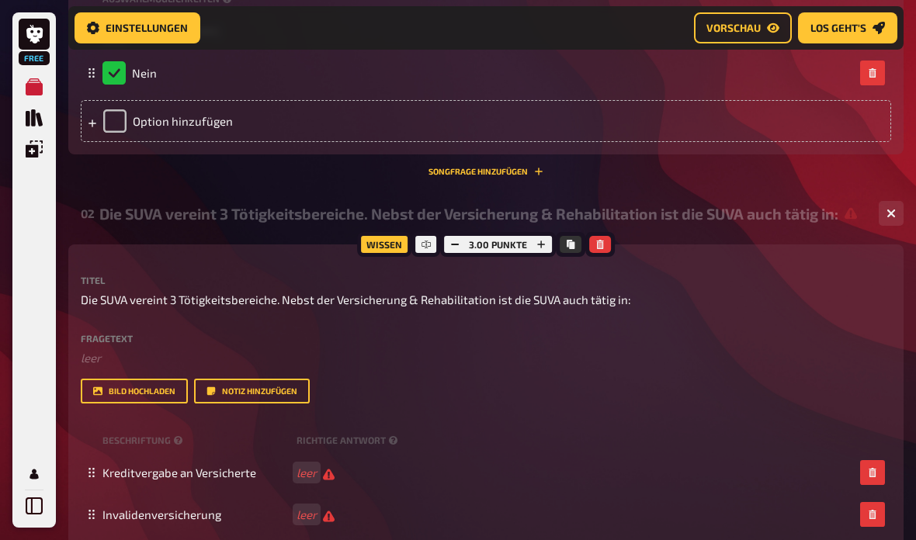
click at [387, 248] on div "Wissen" at bounding box center [384, 244] width 54 height 25
click at [430, 249] on icon at bounding box center [425, 244] width 9 height 9
click at [432, 250] on div at bounding box center [426, 244] width 28 height 25
click at [610, 244] on button "button" at bounding box center [600, 244] width 22 height 17
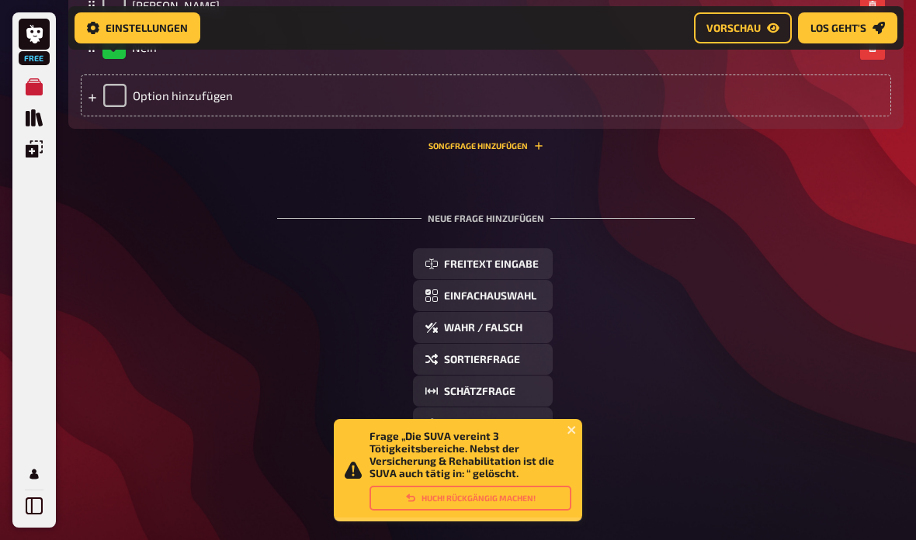
click at [508, 303] on button "Einfachauswahl" at bounding box center [483, 295] width 140 height 31
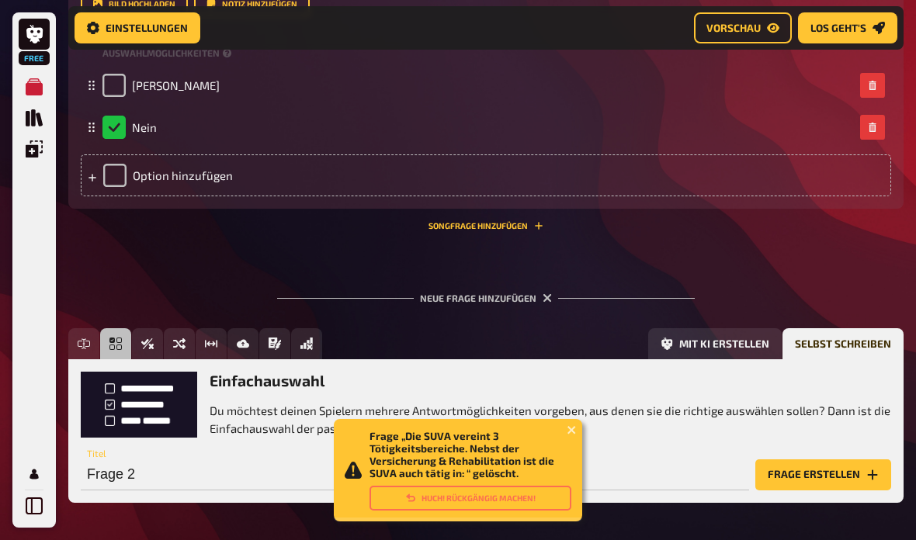
scroll to position [464, 0]
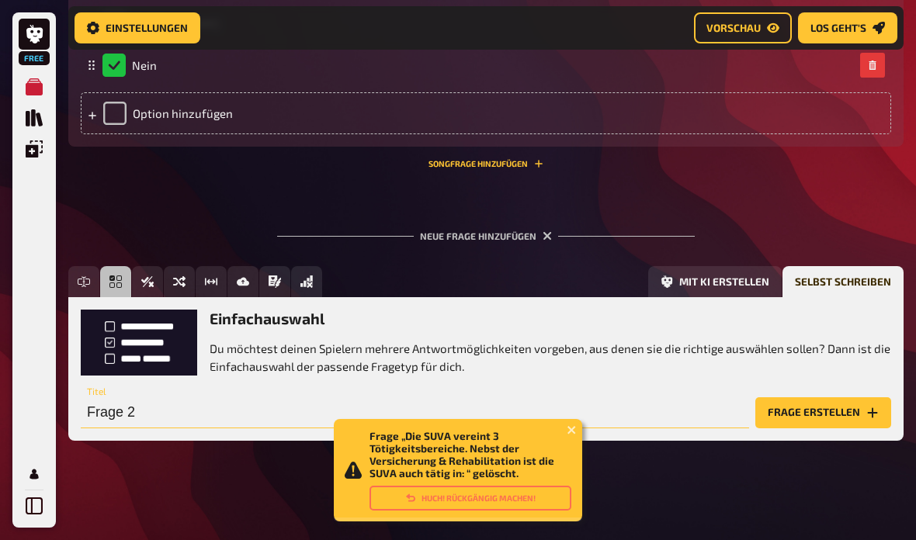
click at [288, 418] on input "Frage 2" at bounding box center [415, 412] width 668 height 31
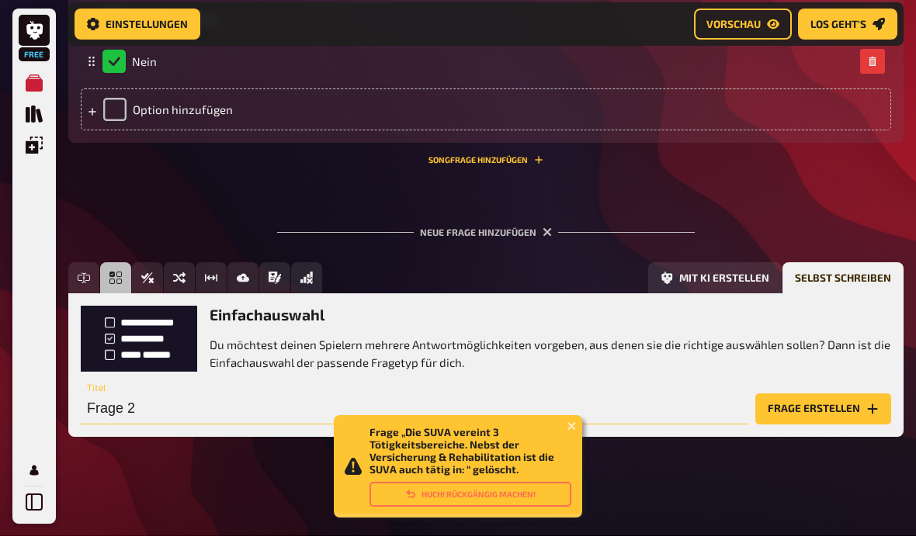
type input "S"
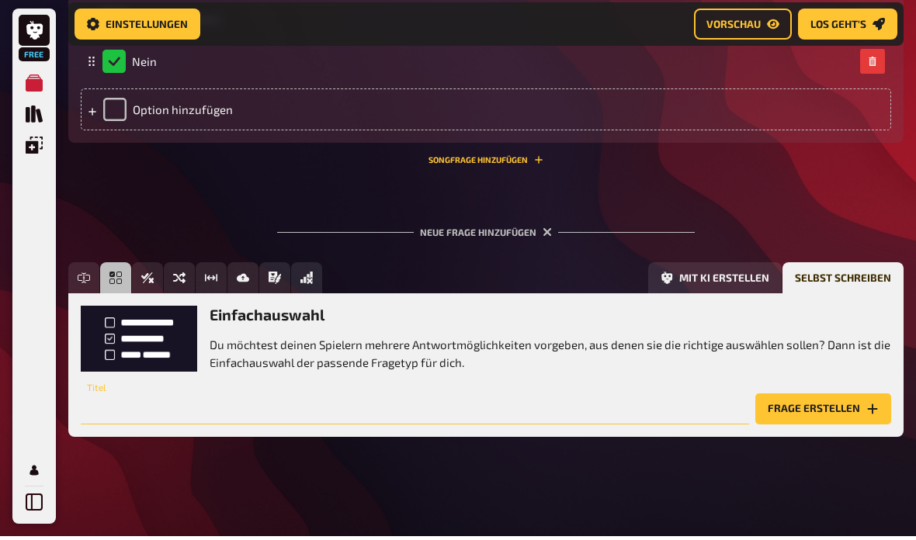
type input "W"
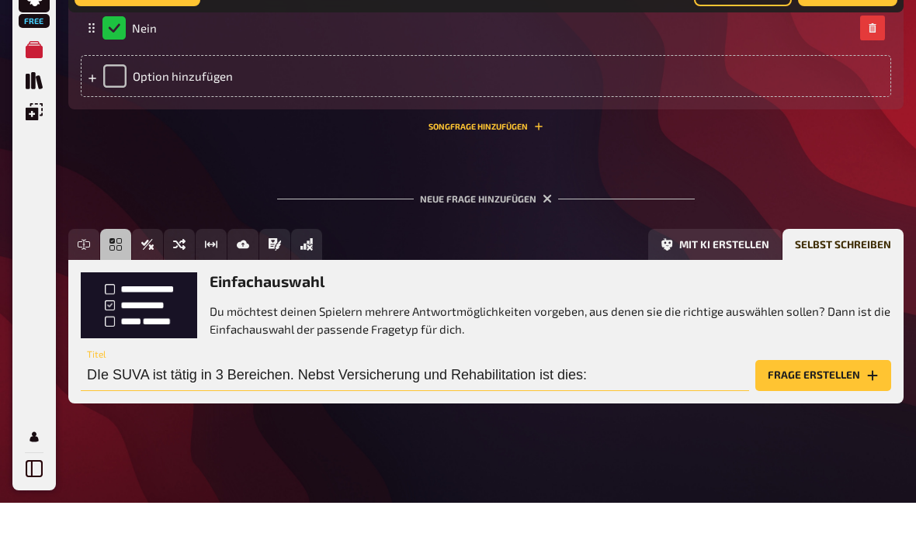
type input "DIe SUVA ist tätig in 3 Bereichen. Nebst Versicherung und Rehabilitation ist di…"
click at [837, 397] on button "Frage erstellen" at bounding box center [823, 412] width 136 height 31
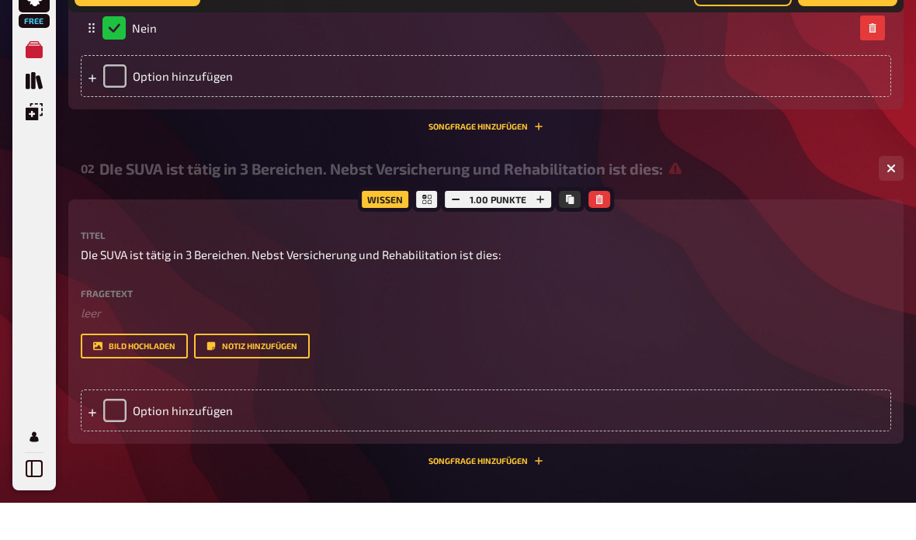
scroll to position [501, 0]
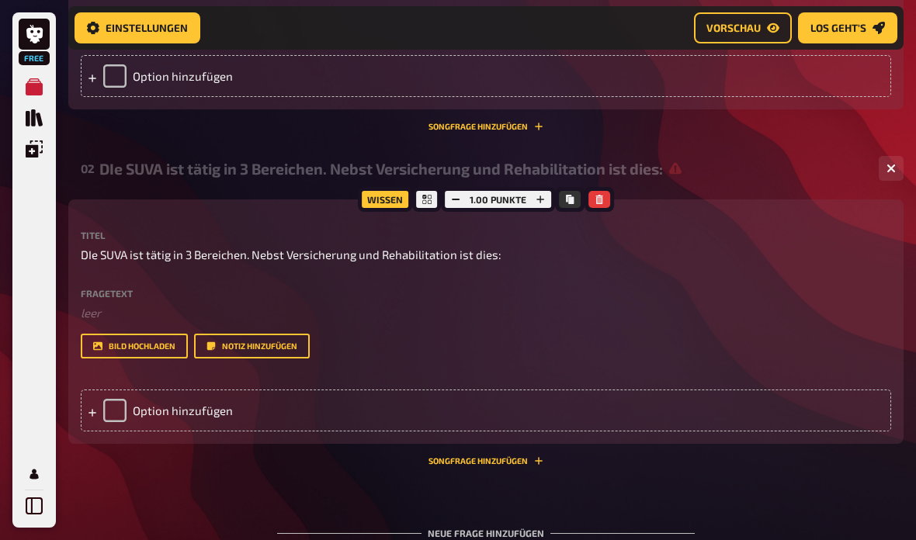
click at [270, 404] on div "Option hinzufügen" at bounding box center [486, 411] width 810 height 42
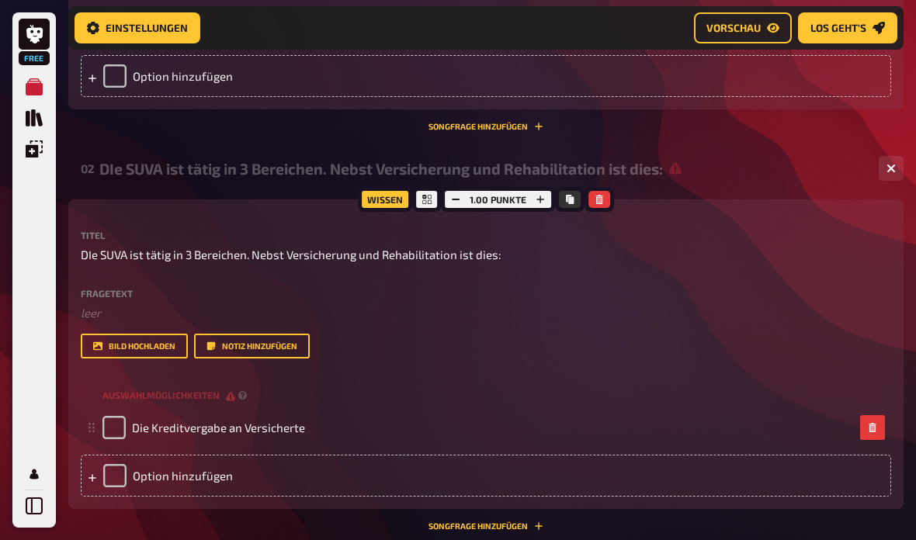
click at [279, 480] on div "Option hinzufügen" at bounding box center [486, 476] width 810 height 42
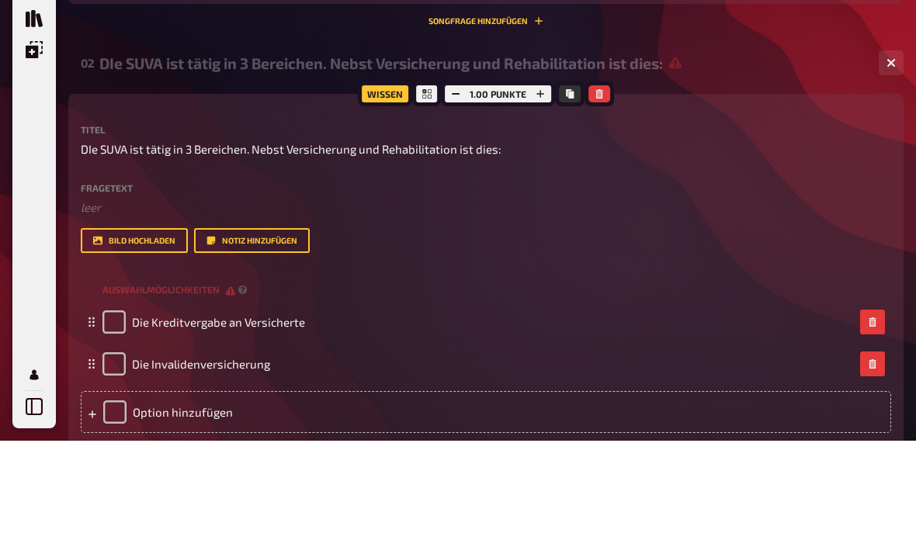
scroll to position [508, 0]
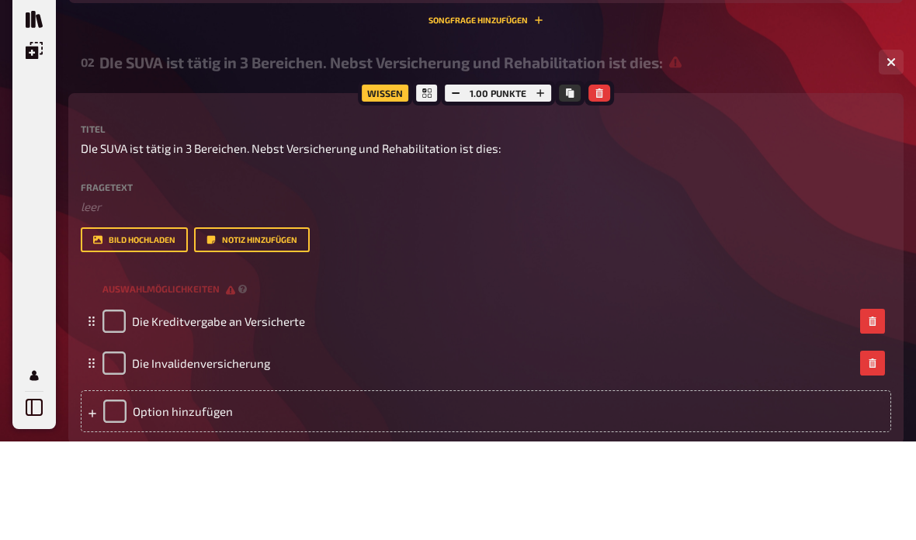
click at [244, 490] on div "Option hinzufügen" at bounding box center [486, 511] width 810 height 42
click at [108, 493] on input "checkbox" at bounding box center [113, 504] width 23 height 23
checkbox input "true"
